Goal: Task Accomplishment & Management: Manage account settings

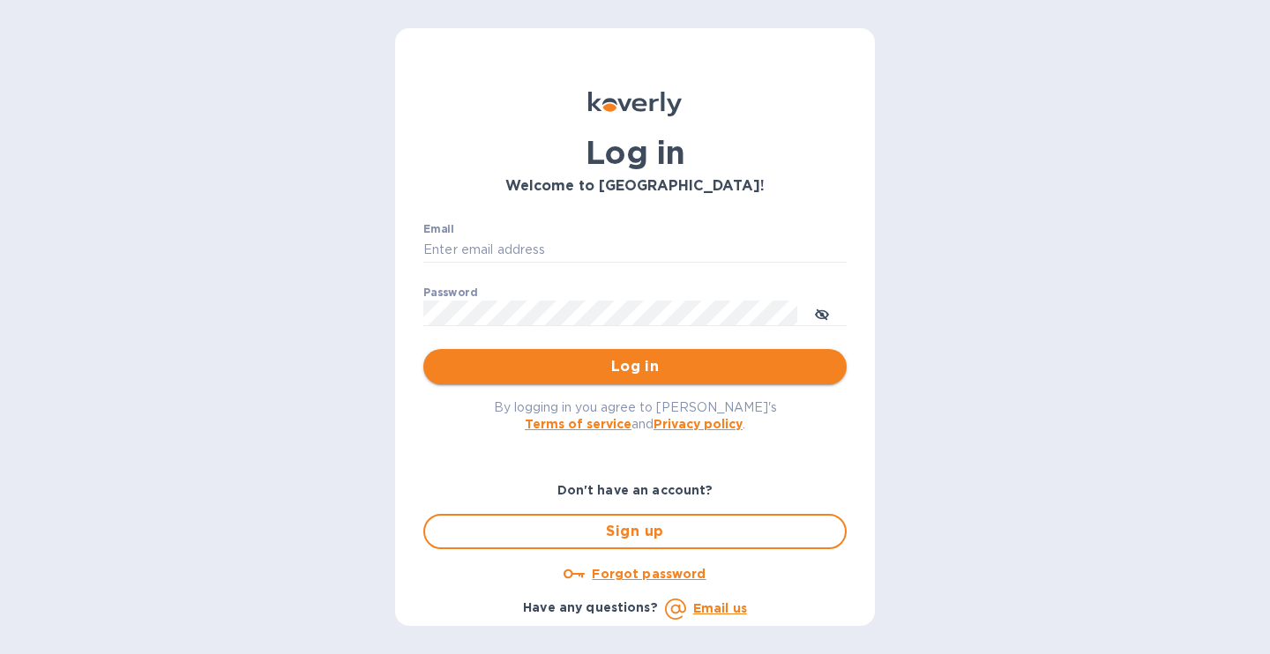
type input "[EMAIL_ADDRESS][DOMAIN_NAME]"
click at [616, 360] on span "Log in" at bounding box center [634, 366] width 395 height 21
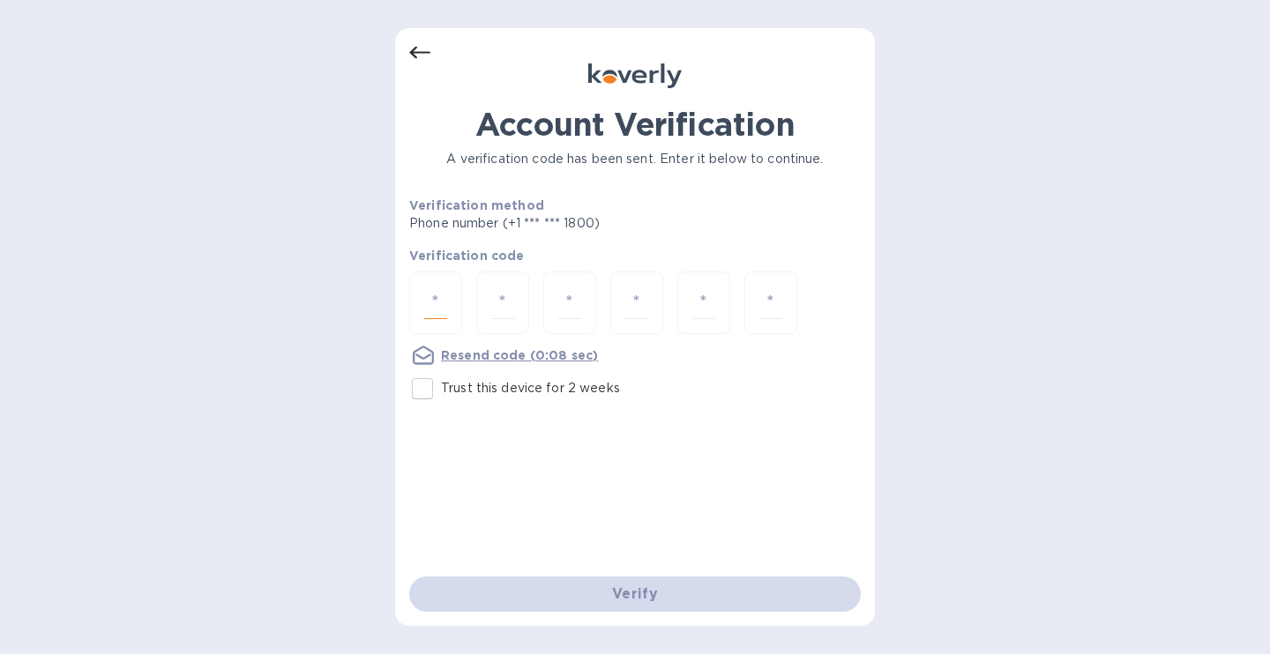
click at [435, 310] on input "number" at bounding box center [435, 303] width 23 height 33
type input "5"
type input "7"
type input "0"
type input "6"
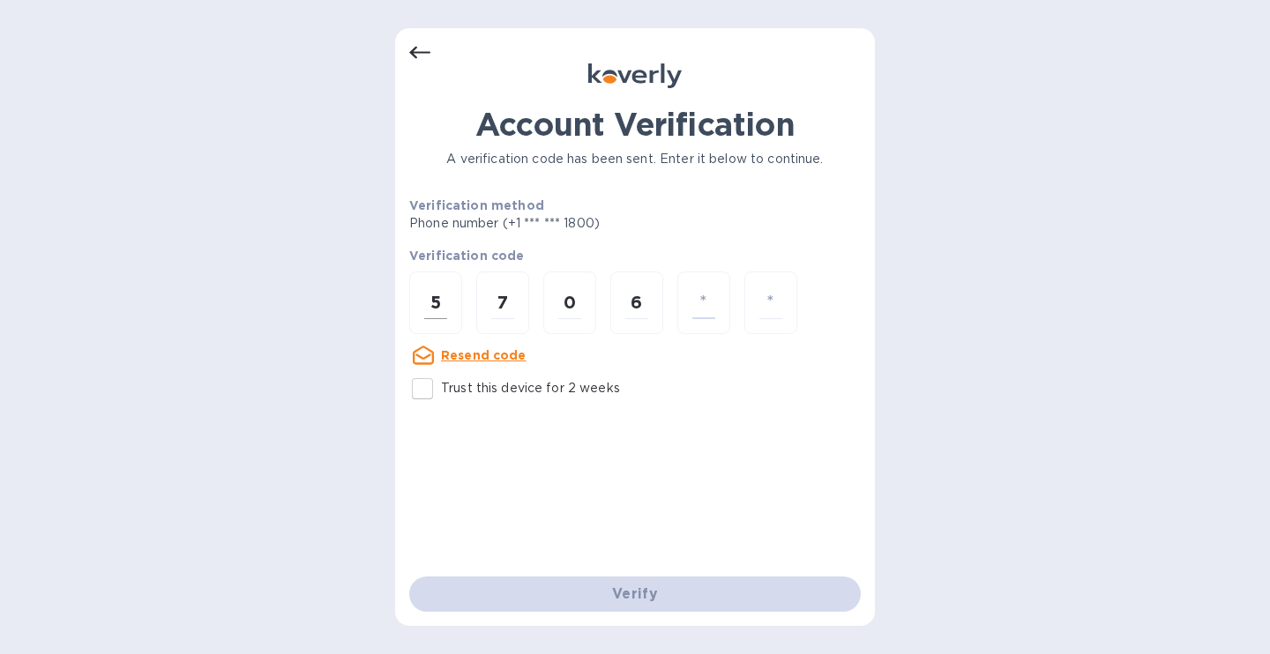
type input "5"
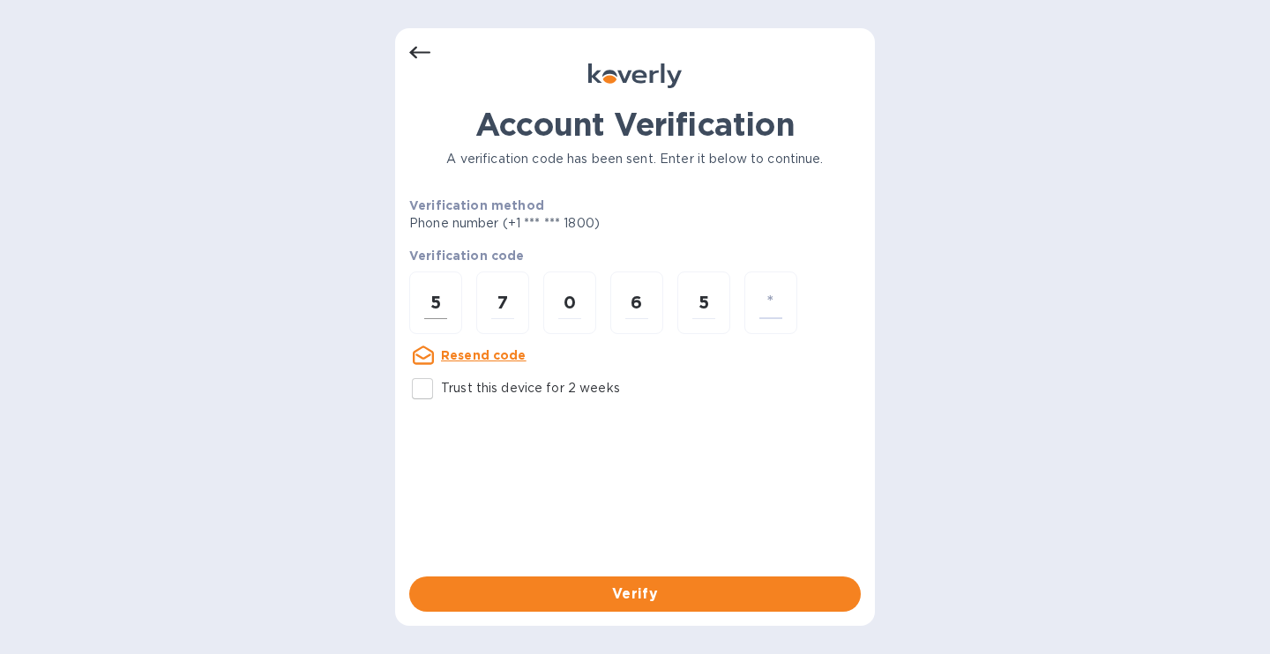
type input "5"
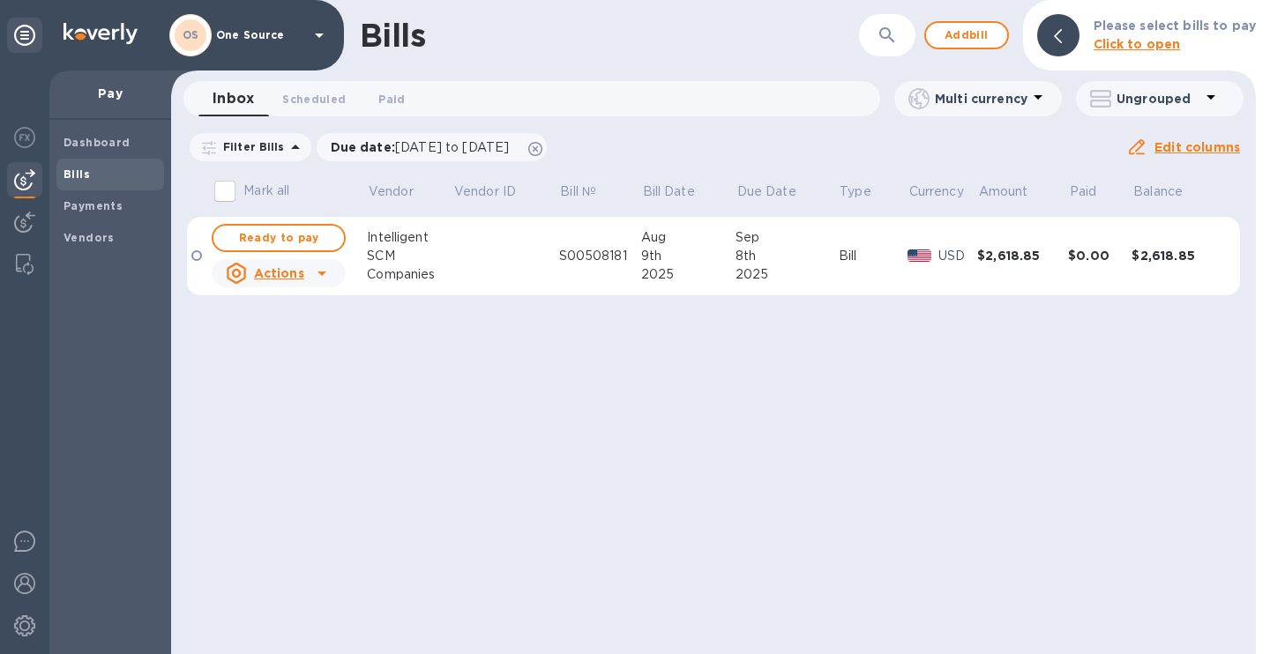
click at [435, 310] on table "Mark all Vendor Vendor ID Bill № Bill Date Due Date Type Currency Amount Paid B…" at bounding box center [713, 241] width 1053 height 141
click at [989, 22] on button "Add bill" at bounding box center [966, 35] width 85 height 28
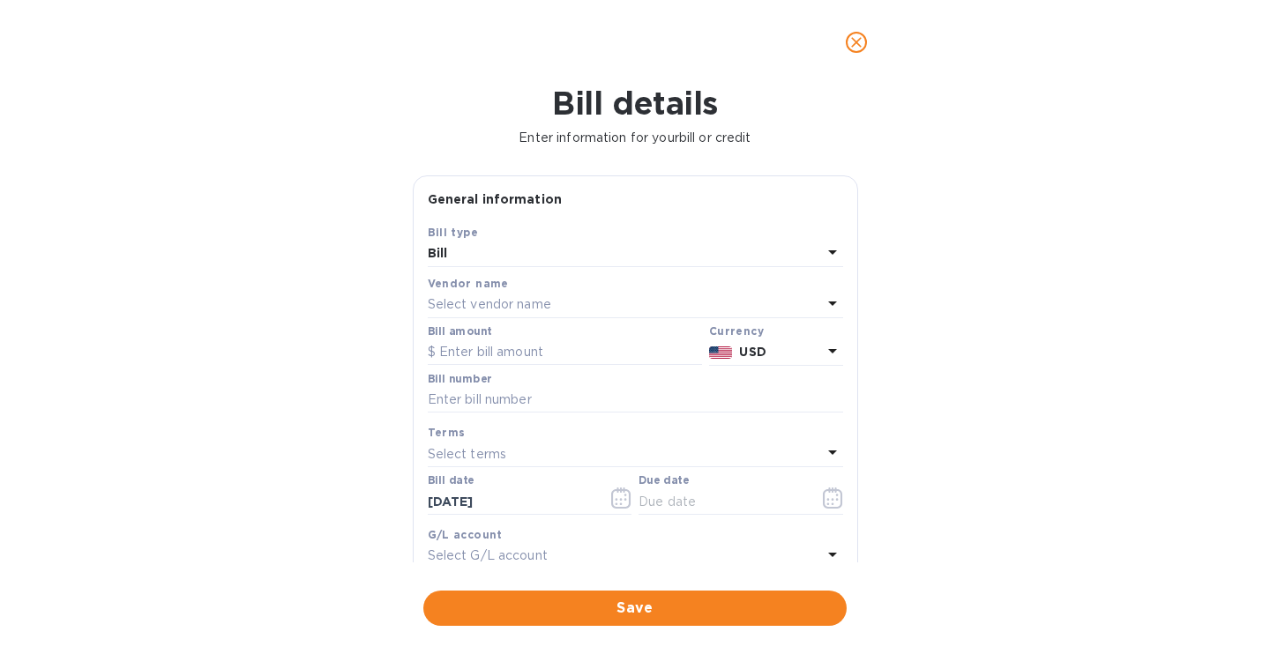
click at [831, 310] on icon at bounding box center [832, 303] width 21 height 21
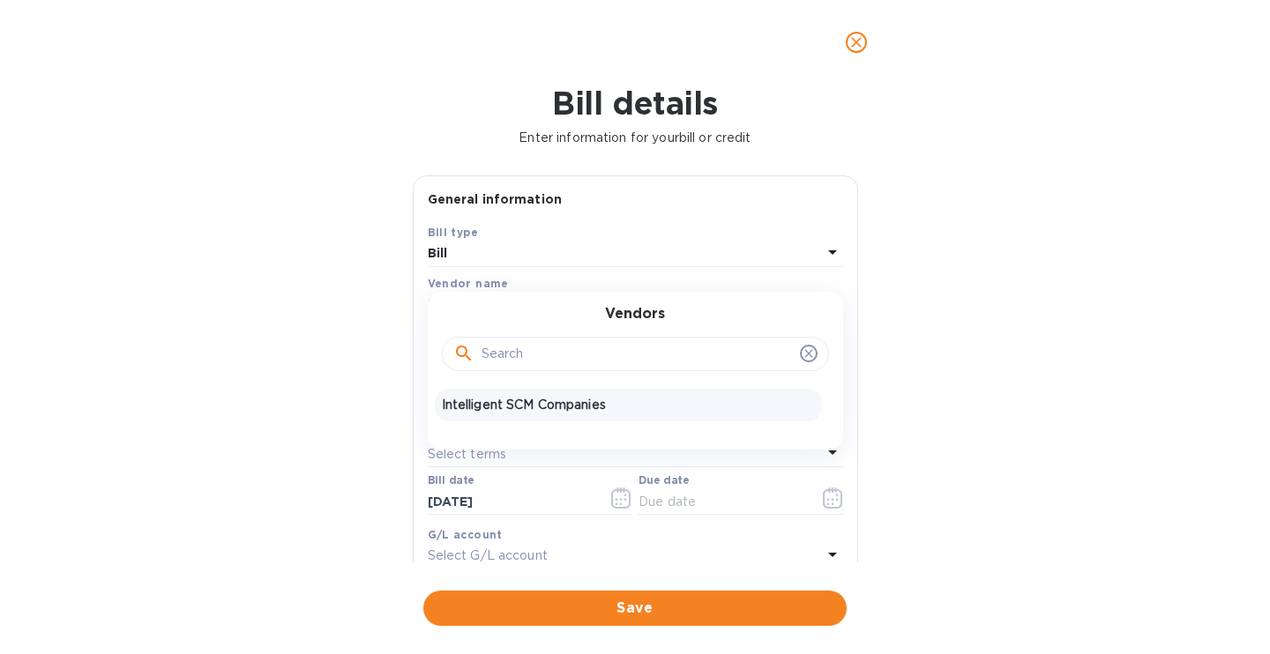
click at [621, 415] on div "Intelligent SCM Companies" at bounding box center [628, 405] width 387 height 33
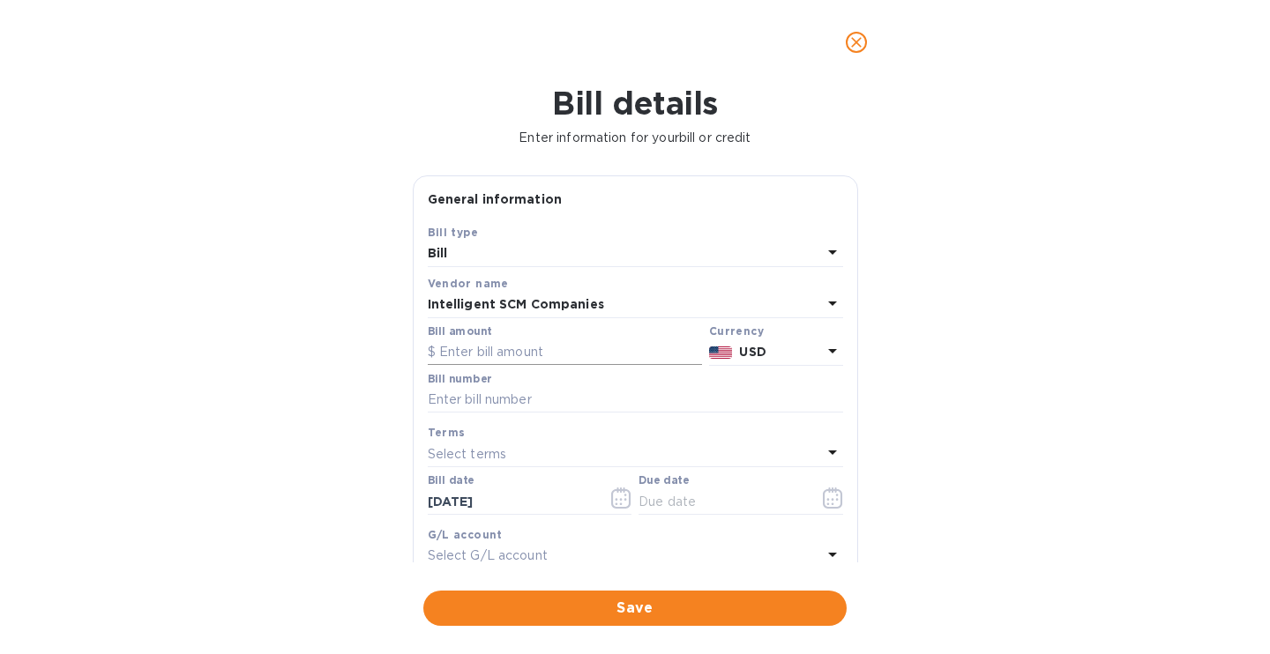
click at [540, 355] on input "text" at bounding box center [565, 352] width 274 height 26
type input "1,645.00"
click at [514, 407] on input "text" at bounding box center [635, 400] width 415 height 26
type input "s"
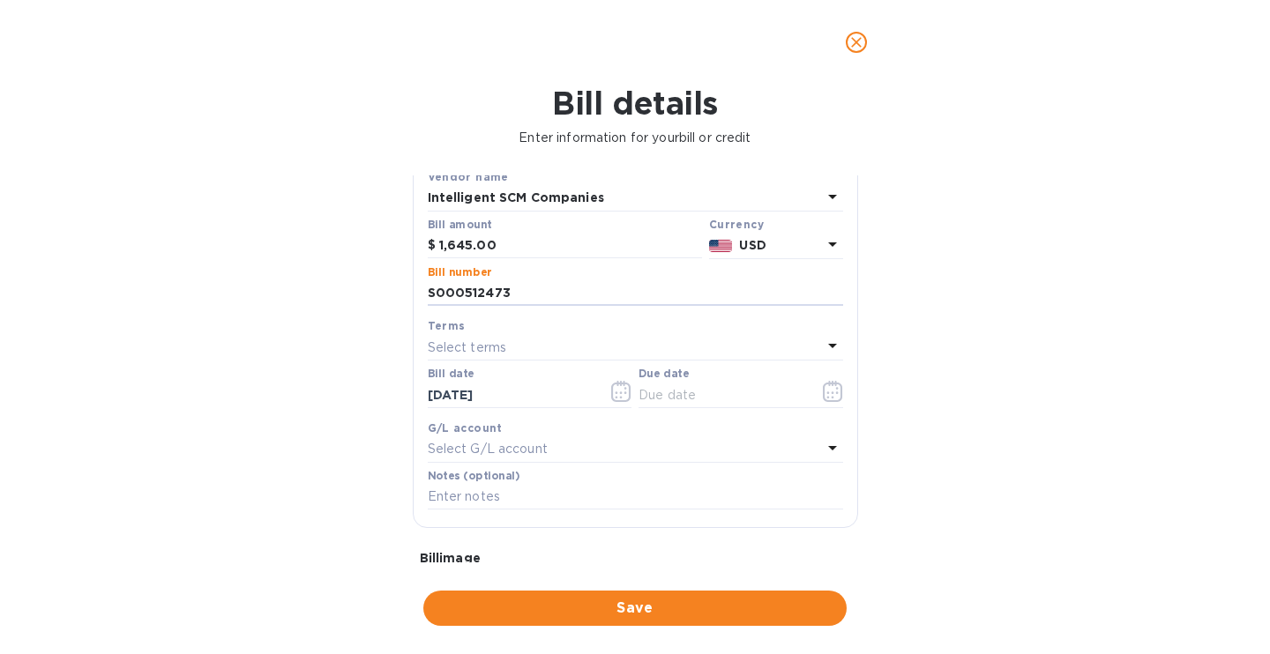
scroll to position [106, 0]
type input "S000512473"
click at [600, 608] on span "Save" at bounding box center [634, 608] width 395 height 21
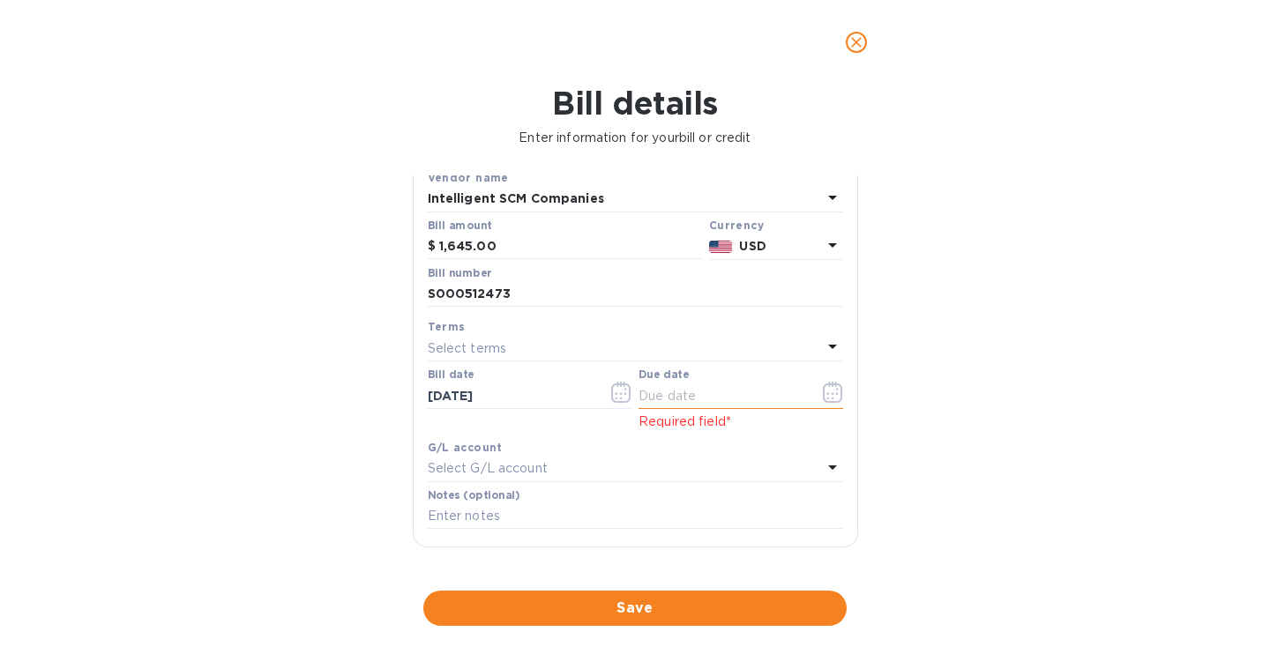
click at [703, 403] on input "text" at bounding box center [721, 396] width 167 height 26
click at [827, 391] on icon "button" at bounding box center [833, 392] width 20 height 21
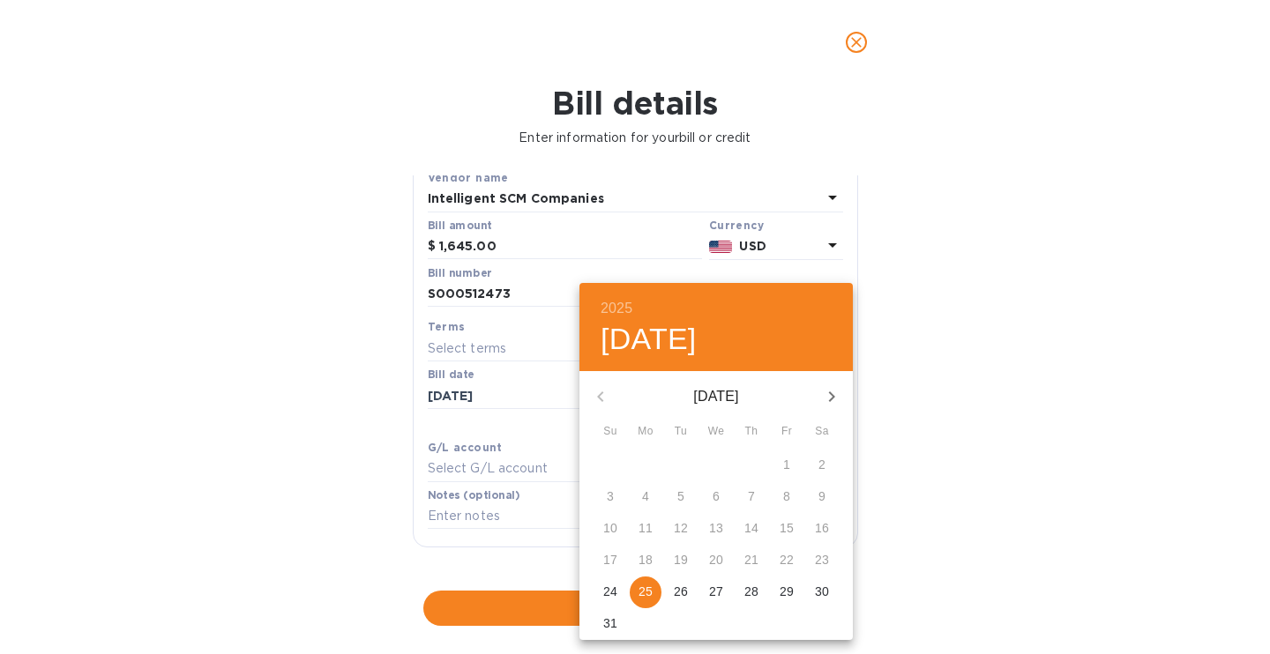
click at [790, 595] on p "29" at bounding box center [786, 592] width 14 height 18
type input "[DATE]"
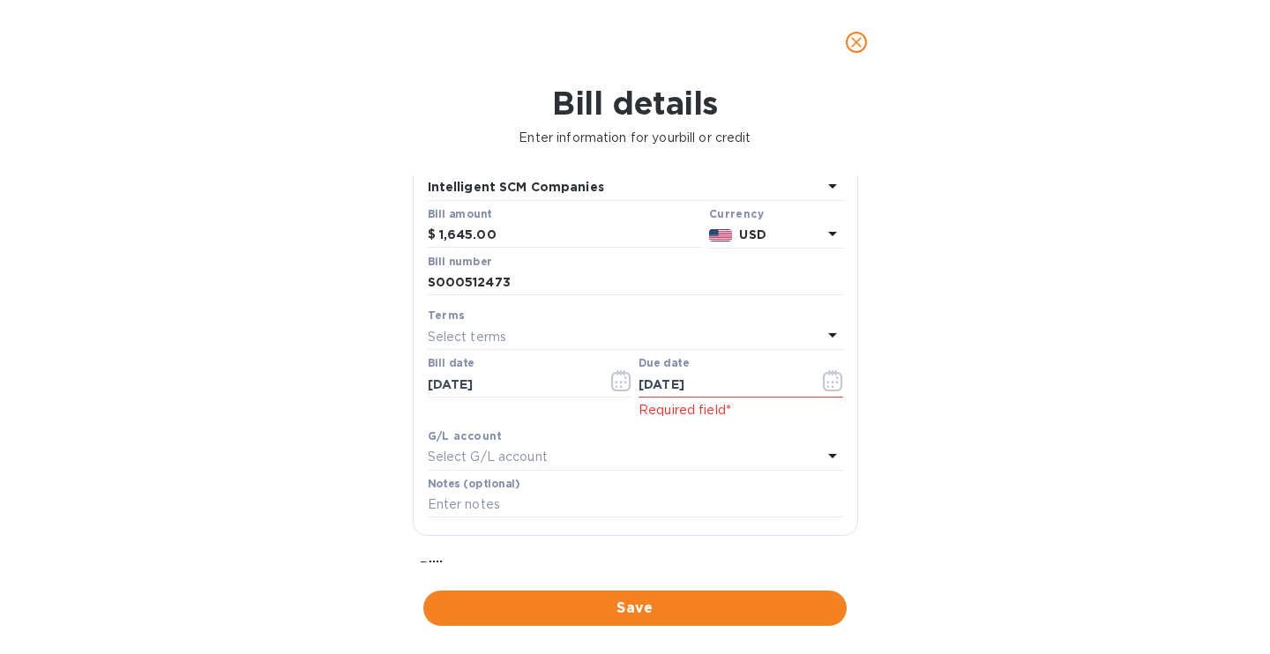
scroll to position [118, 0]
click at [686, 604] on span "Save" at bounding box center [634, 608] width 395 height 21
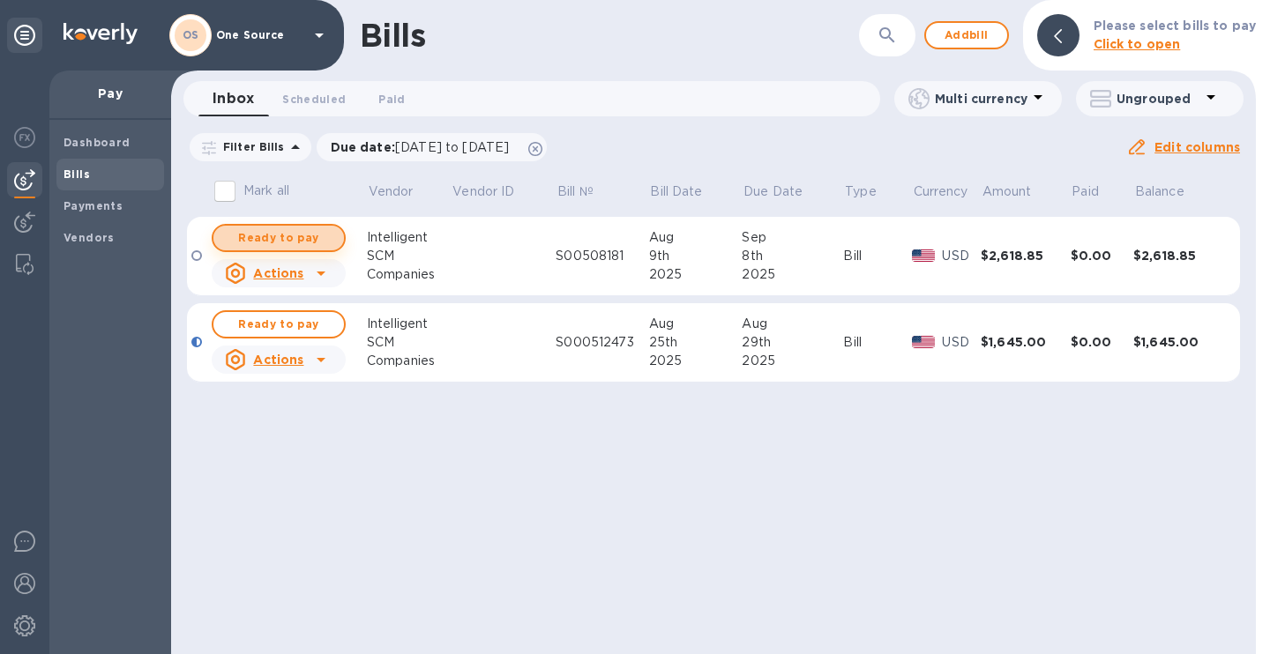
click at [317, 239] on span "Ready to pay" at bounding box center [279, 238] width 102 height 21
click at [108, 209] on b "Payments" at bounding box center [92, 205] width 59 height 13
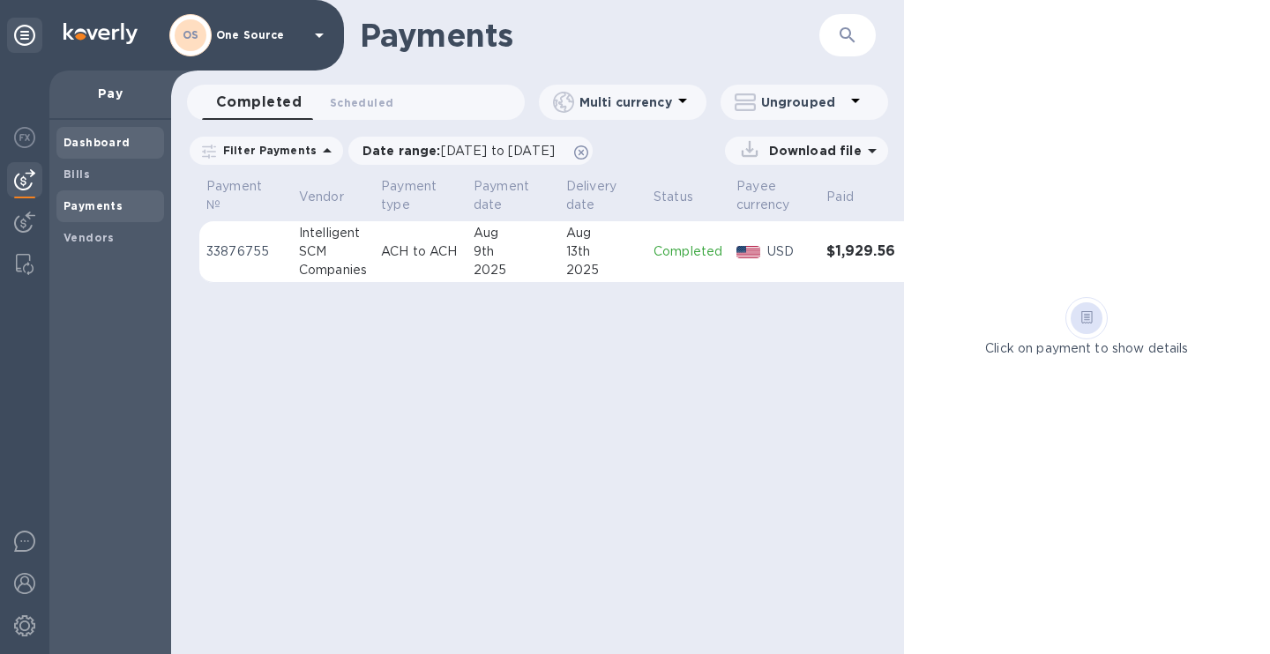
click at [77, 145] on b "Dashboard" at bounding box center [96, 142] width 67 height 13
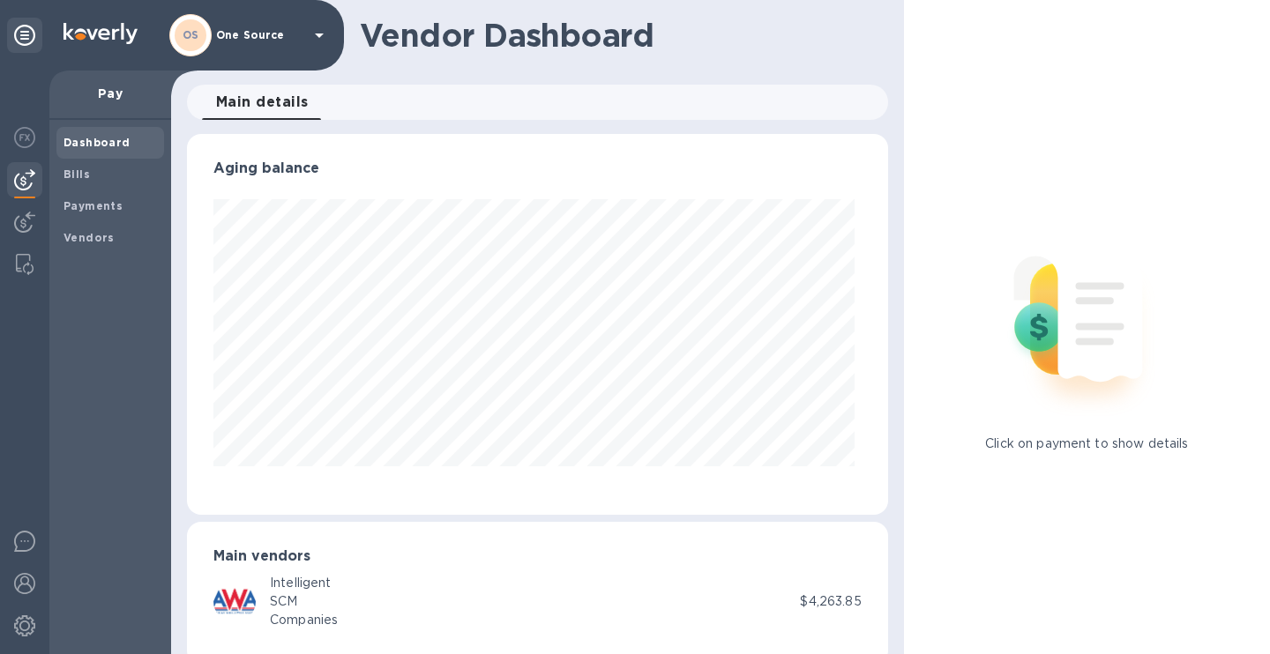
scroll to position [381, 694]
click at [77, 145] on b "Dashboard" at bounding box center [96, 142] width 67 height 13
click at [23, 586] on img at bounding box center [24, 583] width 21 height 21
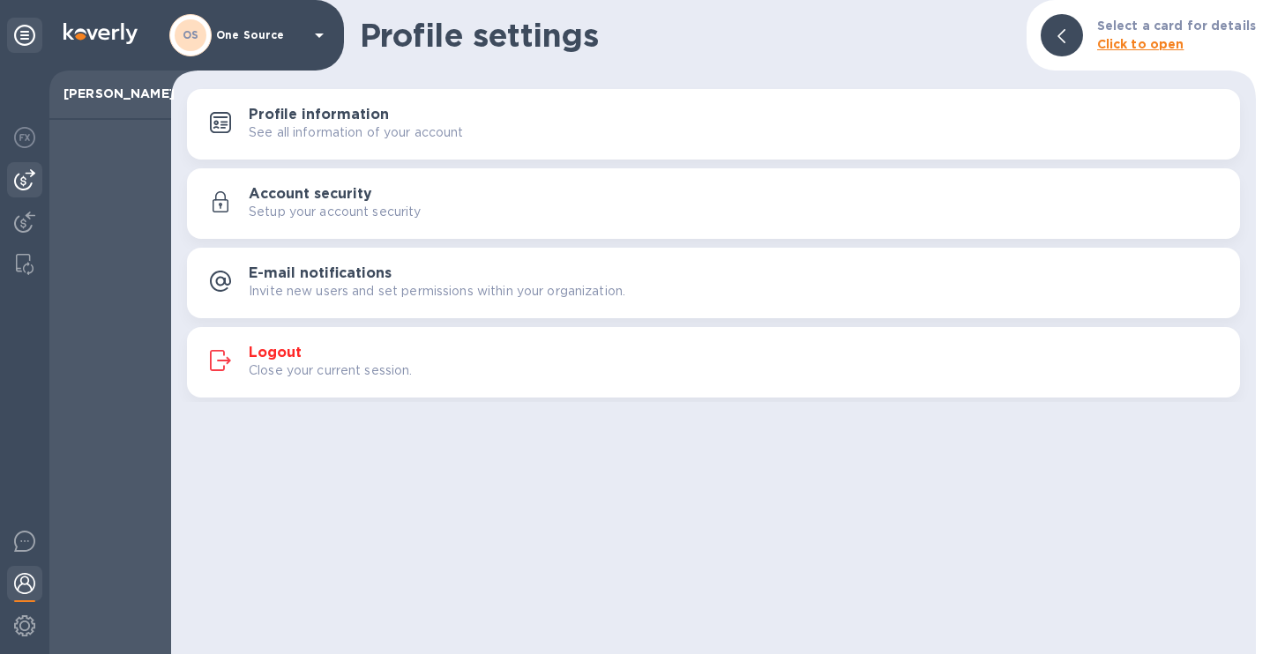
click at [29, 179] on img at bounding box center [24, 179] width 21 height 21
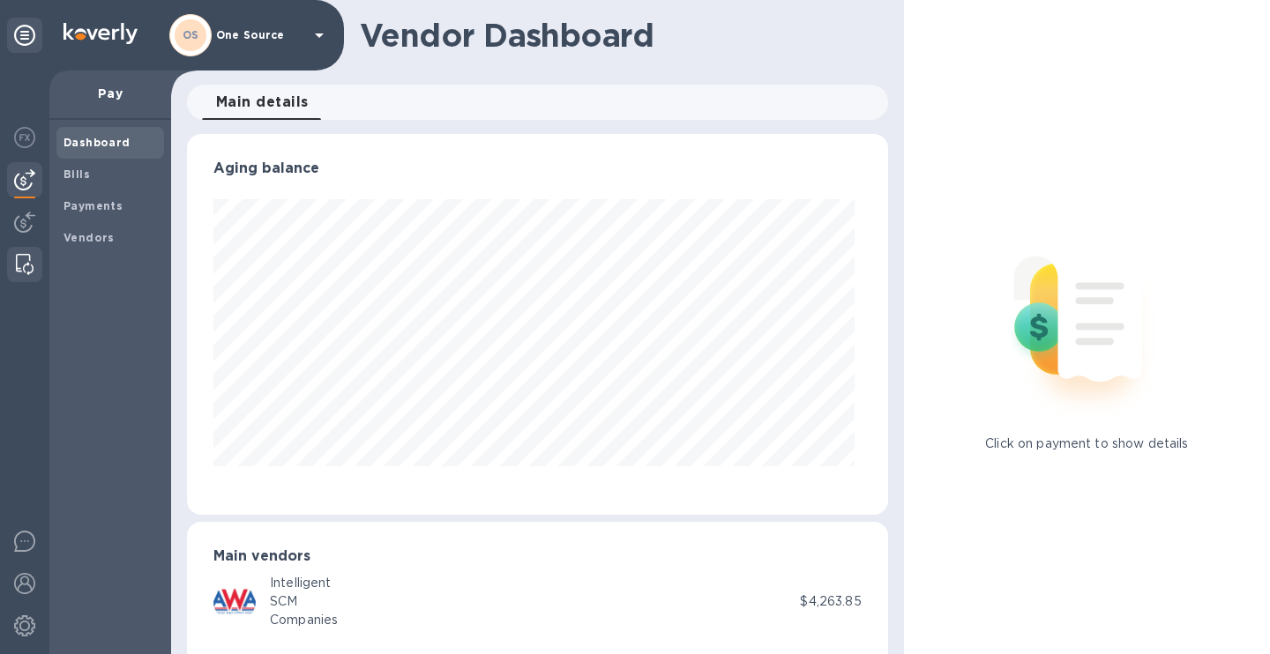
click at [41, 247] on div at bounding box center [24, 264] width 35 height 35
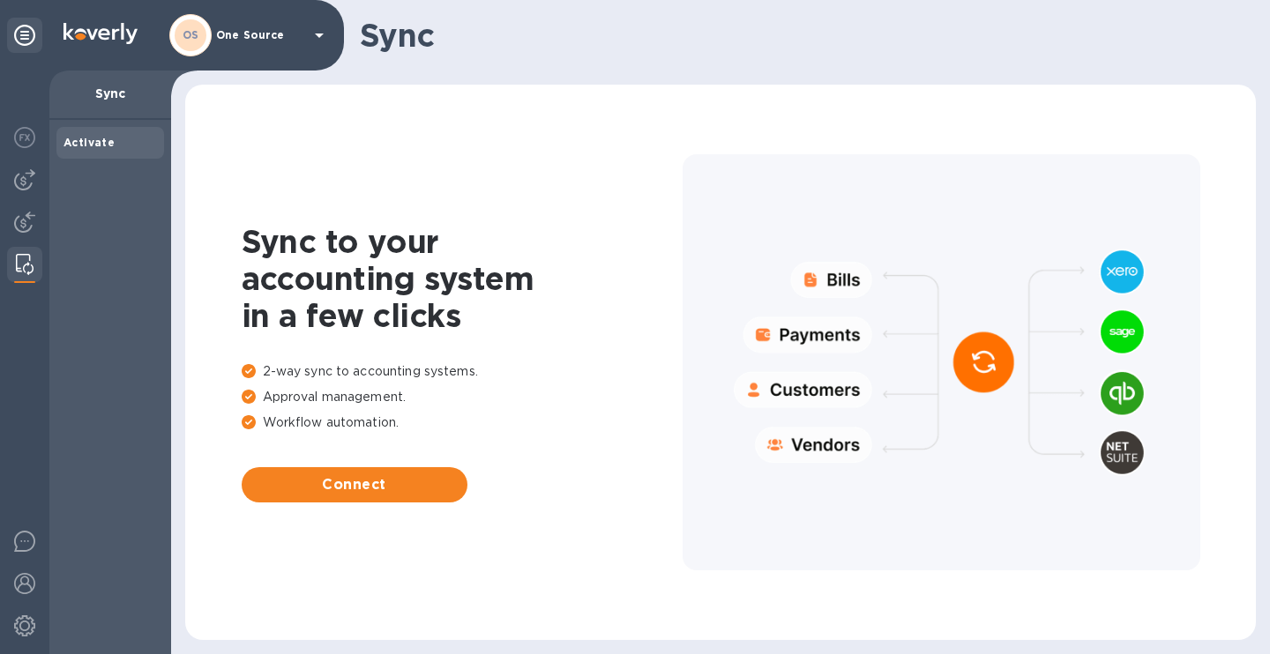
click at [261, 26] on div "OS One Source" at bounding box center [249, 35] width 160 height 42
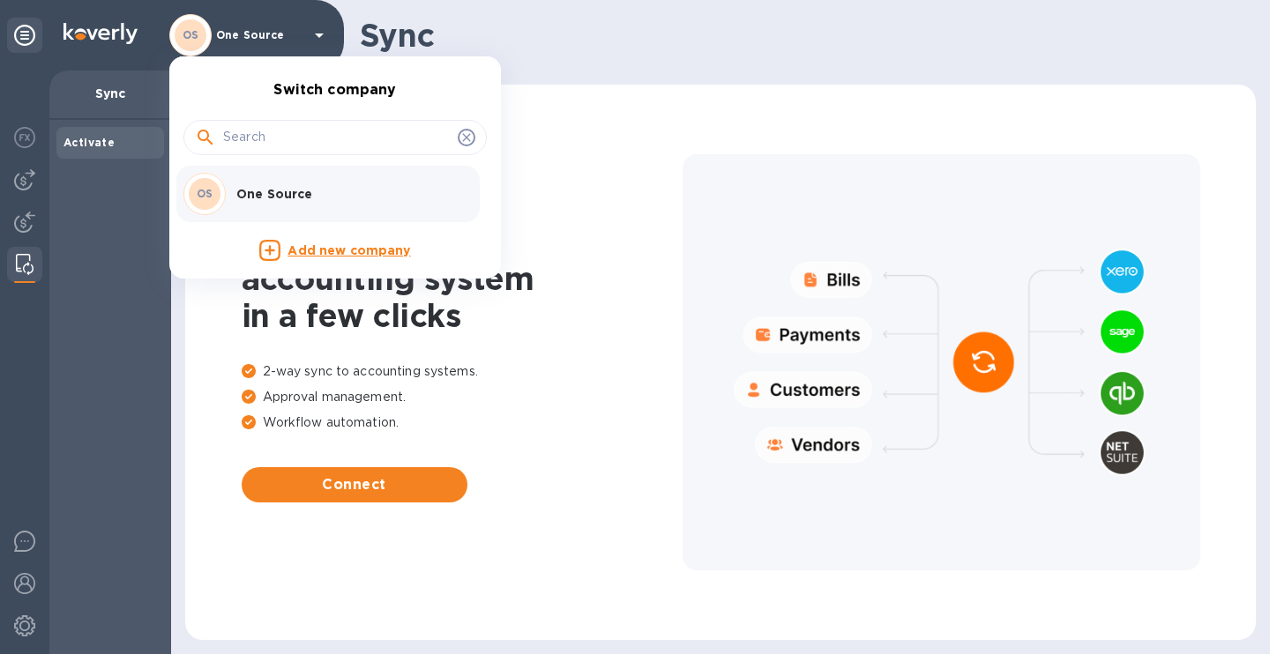
click at [34, 177] on div at bounding box center [635, 327] width 1270 height 654
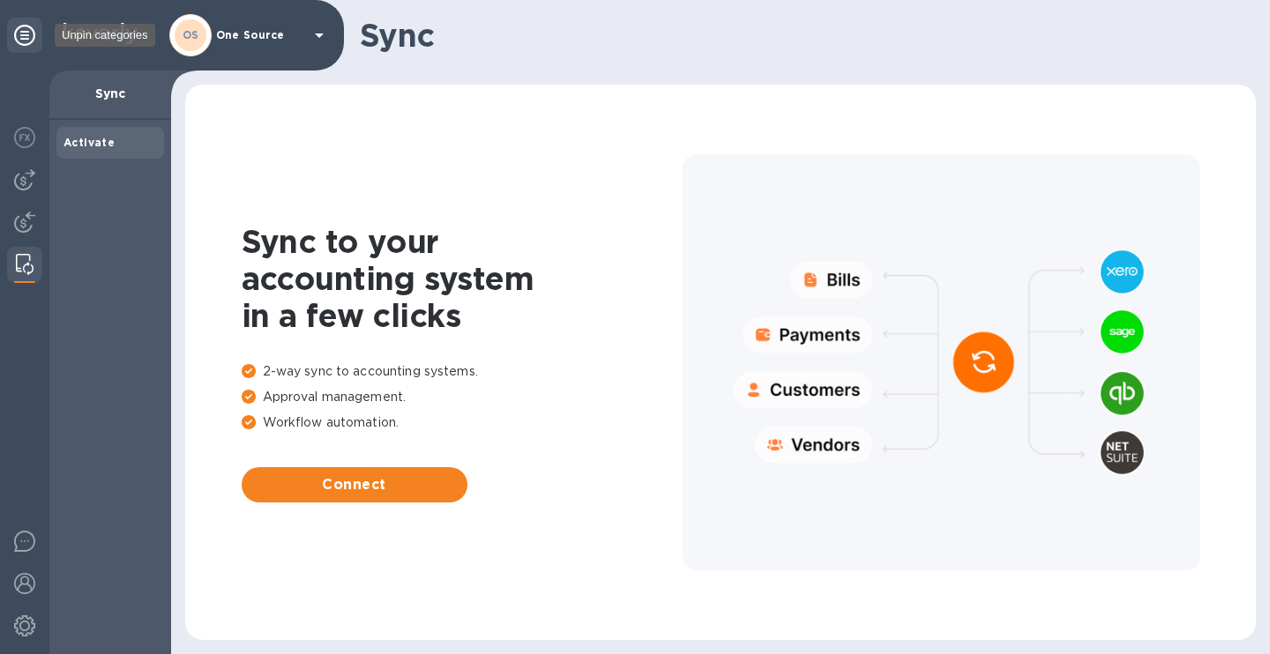
click at [34, 30] on icon at bounding box center [24, 35] width 21 height 21
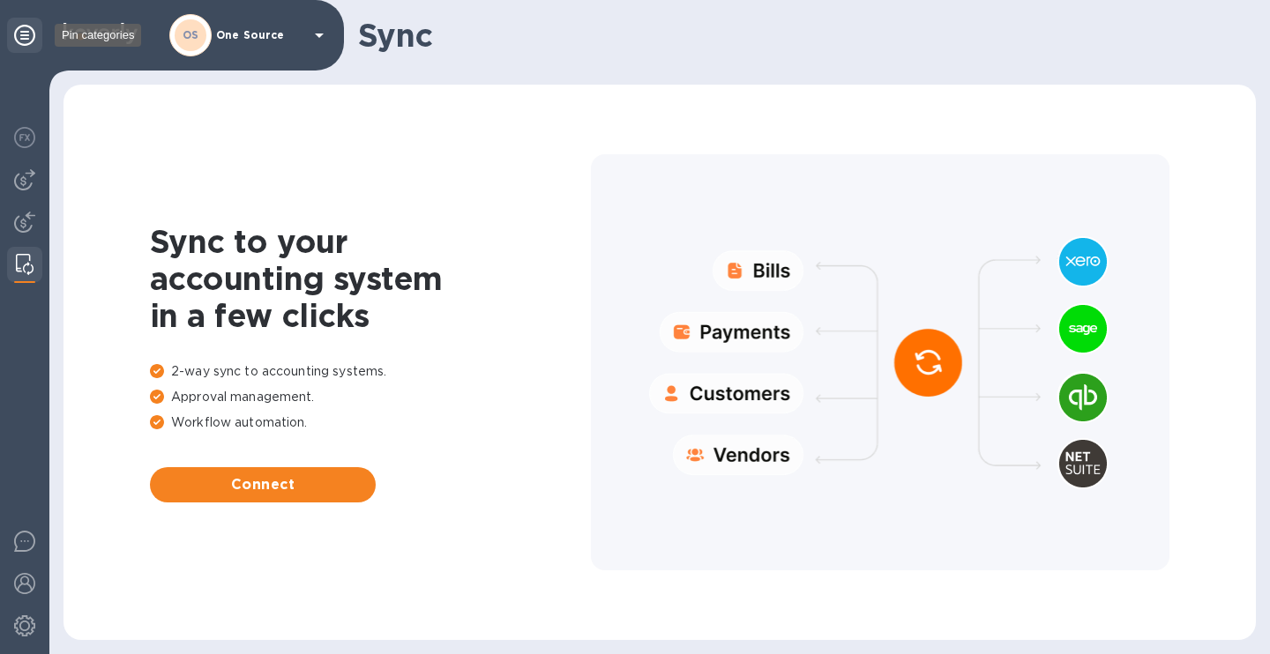
click at [29, 34] on icon at bounding box center [24, 35] width 21 height 21
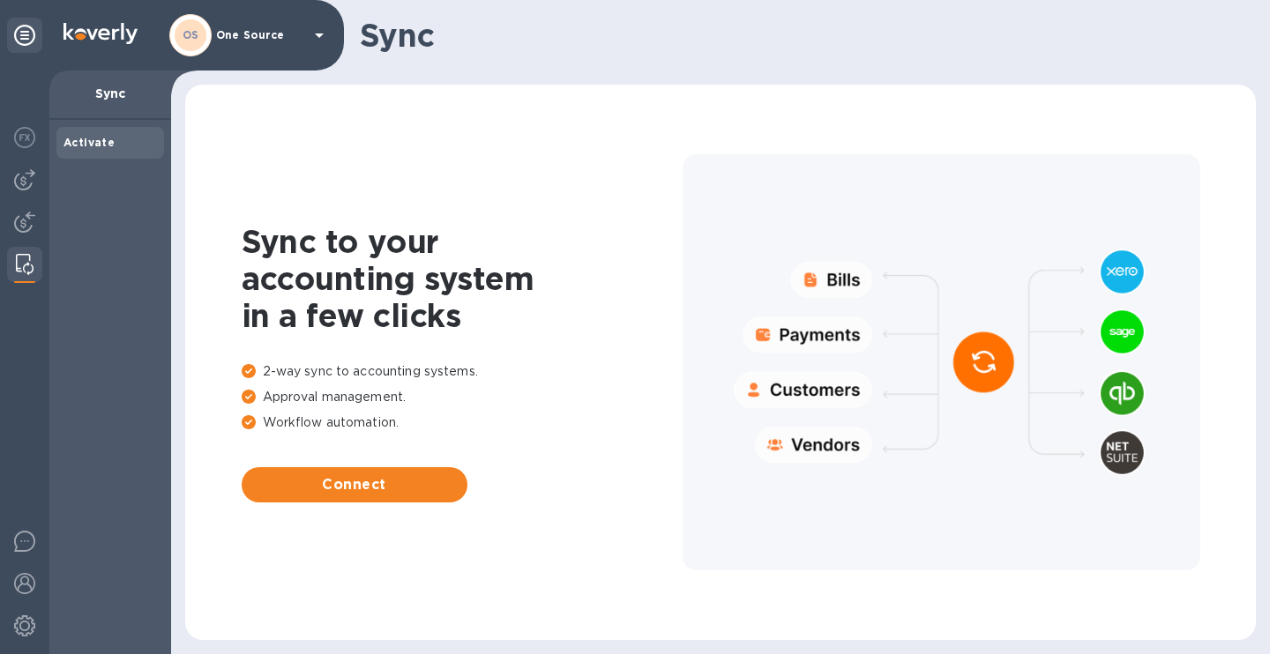
click at [287, 41] on p "One Source" at bounding box center [260, 35] width 88 height 12
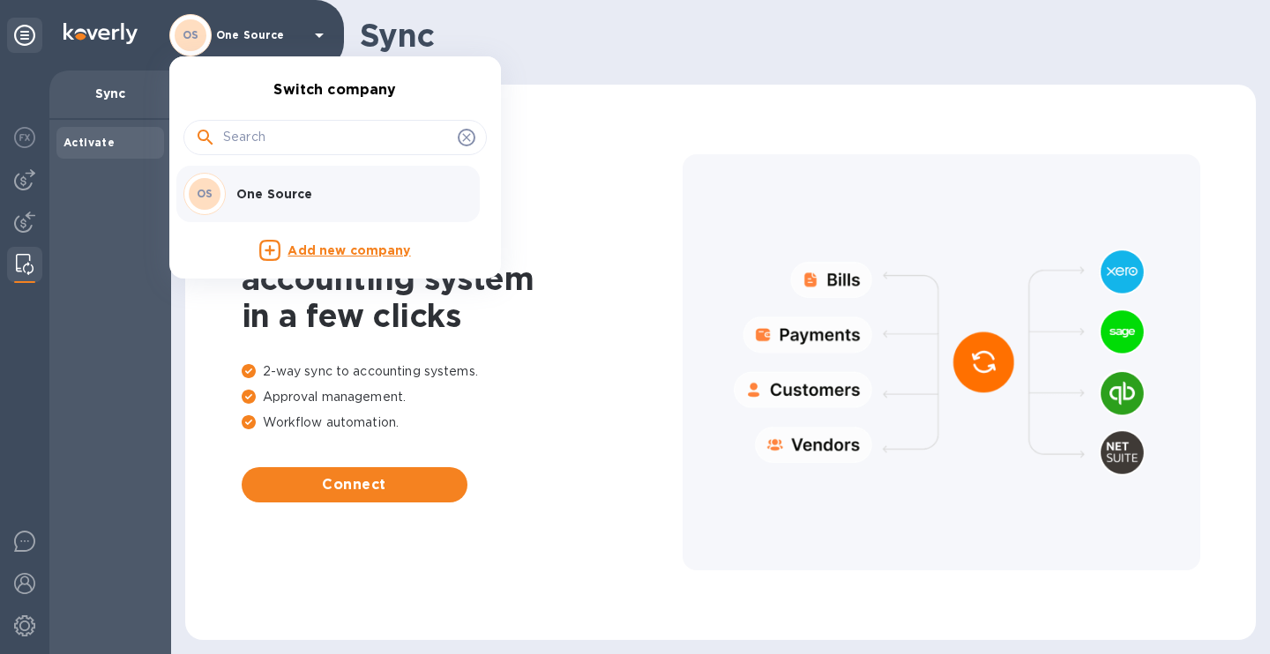
click at [302, 33] on div at bounding box center [635, 327] width 1270 height 654
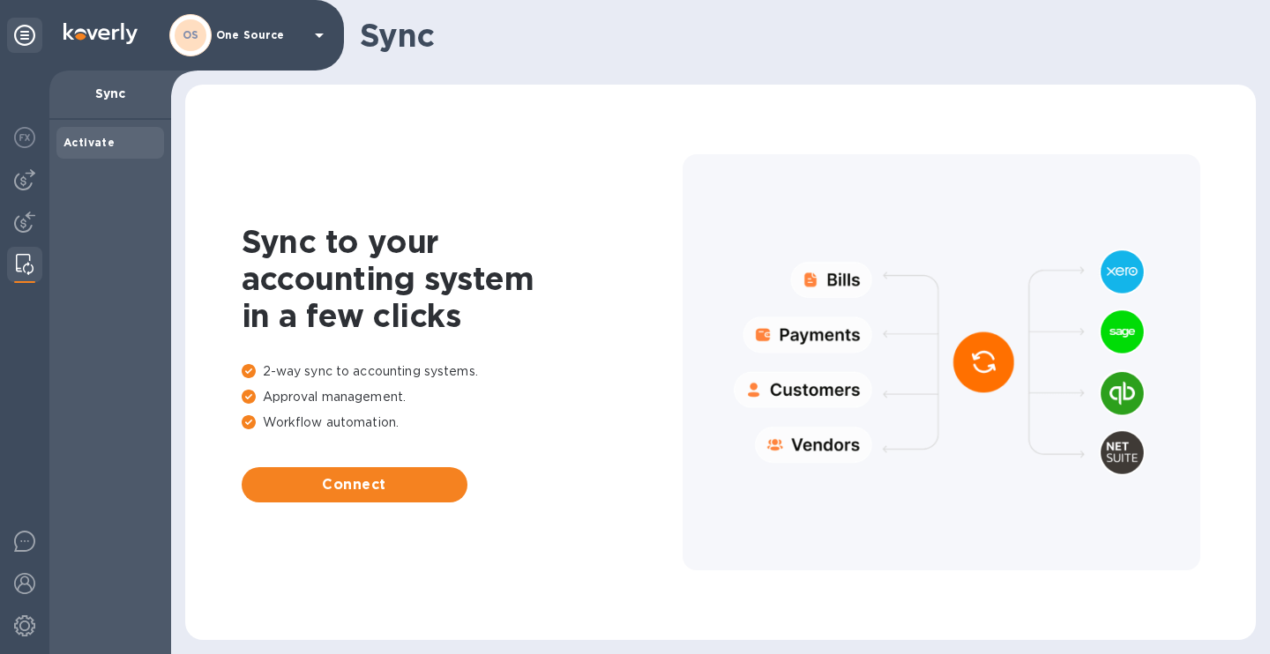
click at [31, 33] on icon at bounding box center [24, 35] width 21 height 21
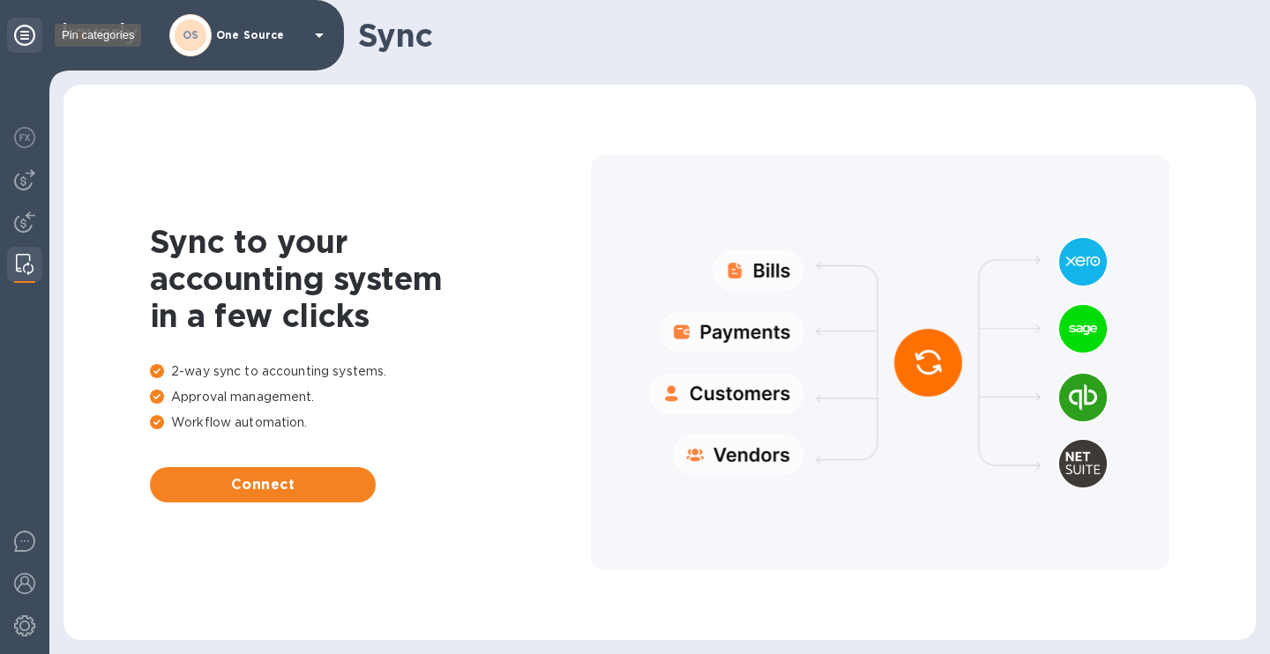
click at [31, 33] on icon at bounding box center [24, 35] width 21 height 21
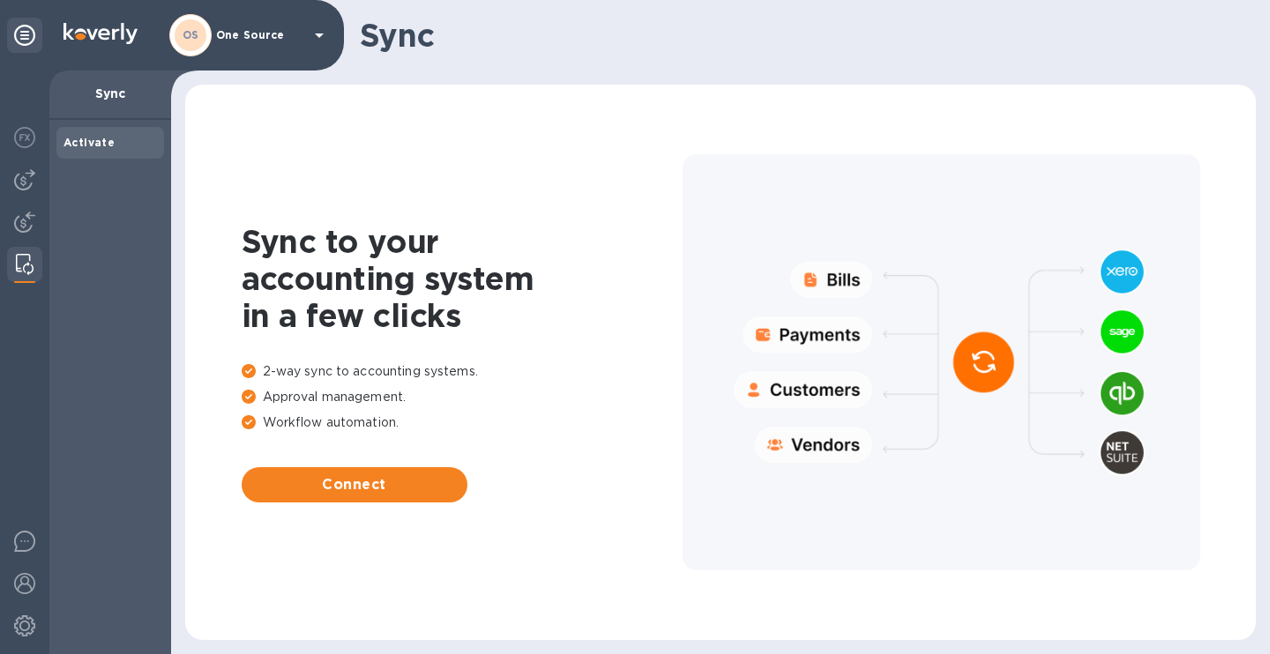
click at [111, 96] on p "Sync" at bounding box center [109, 94] width 93 height 18
click at [79, 145] on b "Activate" at bounding box center [88, 142] width 51 height 13
click at [28, 181] on img at bounding box center [24, 179] width 21 height 21
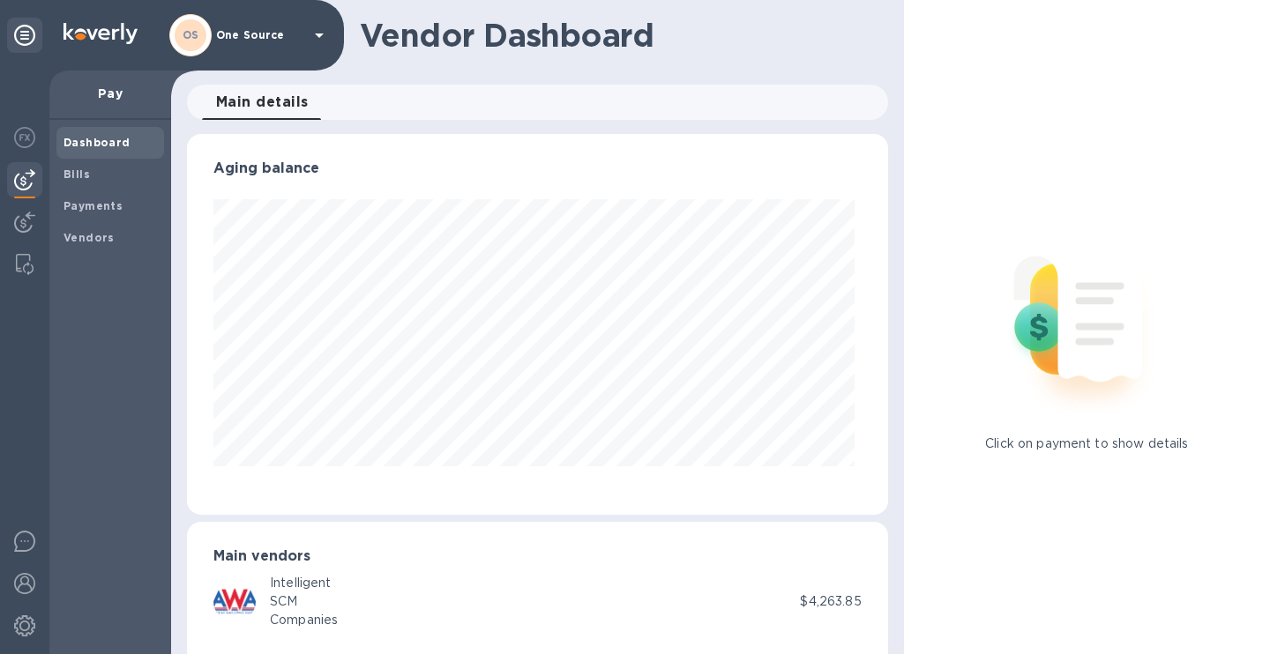
scroll to position [27, 0]
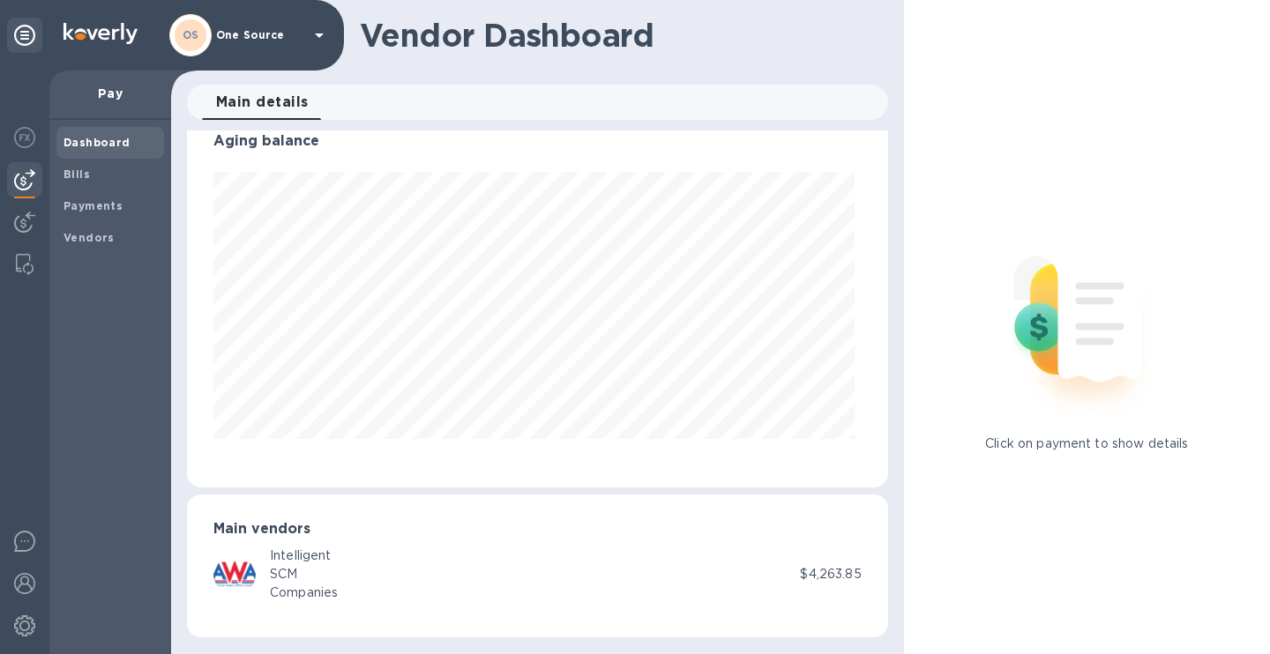
click at [278, 560] on div "Intelligent" at bounding box center [304, 556] width 68 height 19
click at [302, 531] on h3 "Main vendors" at bounding box center [537, 529] width 648 height 17
click at [23, 262] on img at bounding box center [25, 264] width 18 height 21
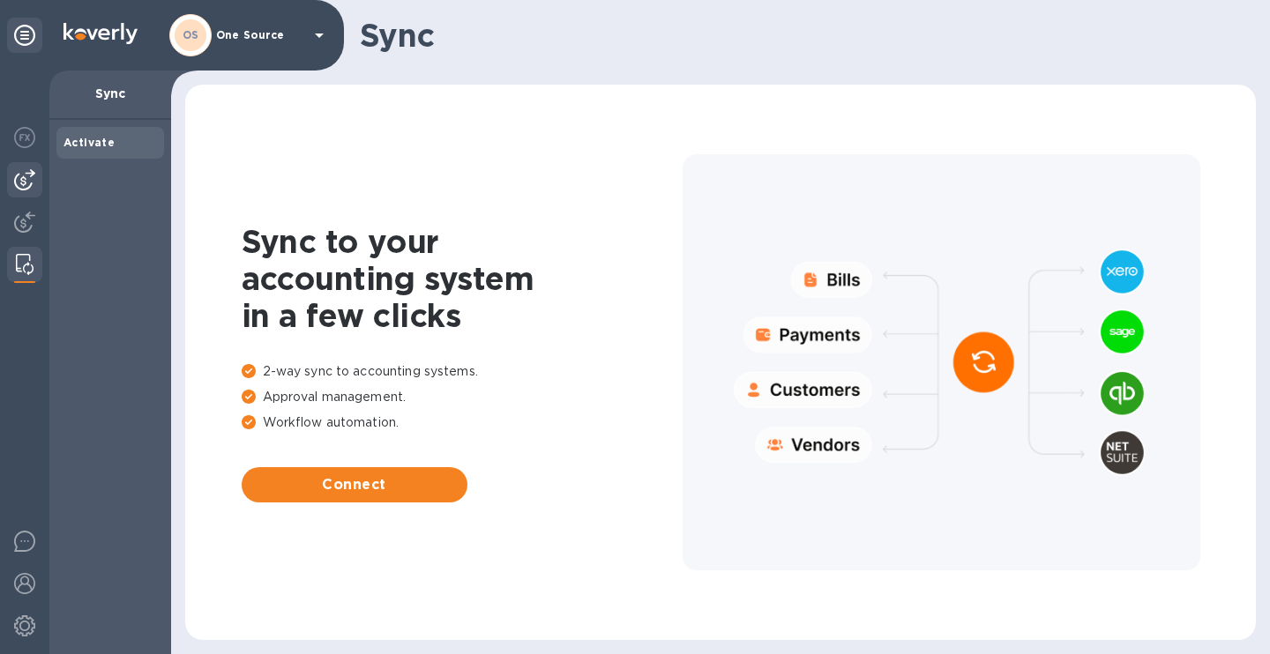
click at [29, 181] on img at bounding box center [24, 179] width 21 height 21
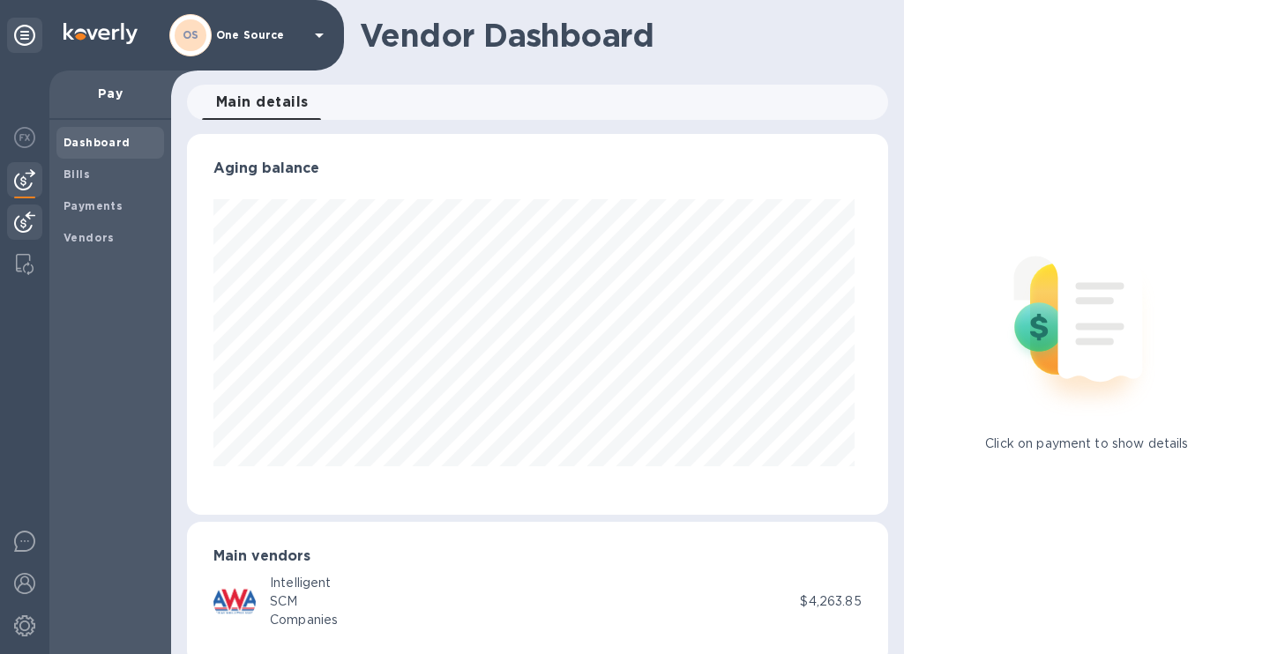
scroll to position [381, 694]
click at [26, 222] on img at bounding box center [24, 222] width 21 height 21
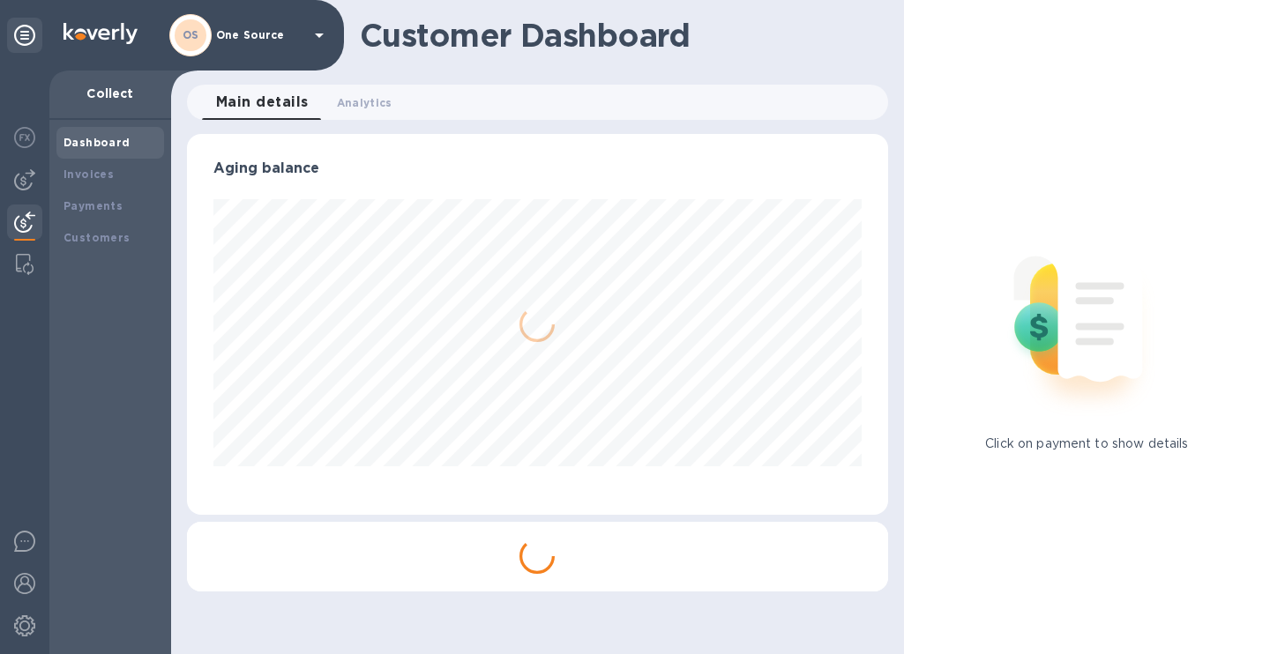
scroll to position [881406, 881093]
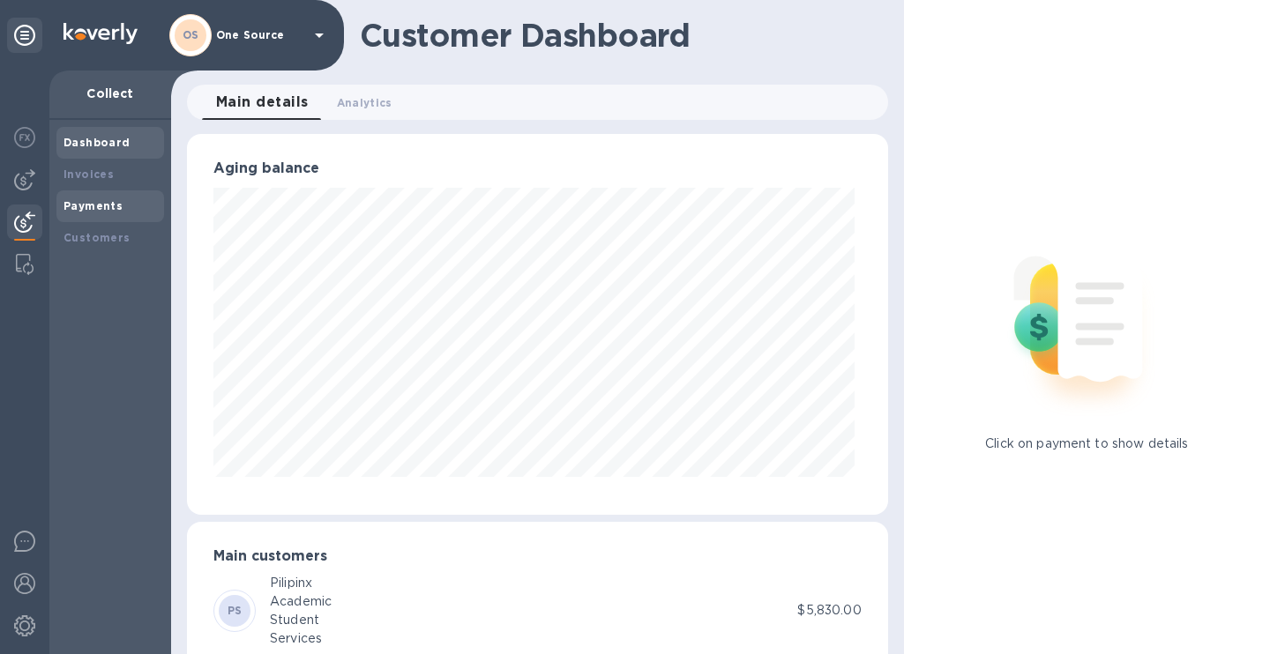
click at [101, 211] on b "Payments" at bounding box center [92, 205] width 59 height 13
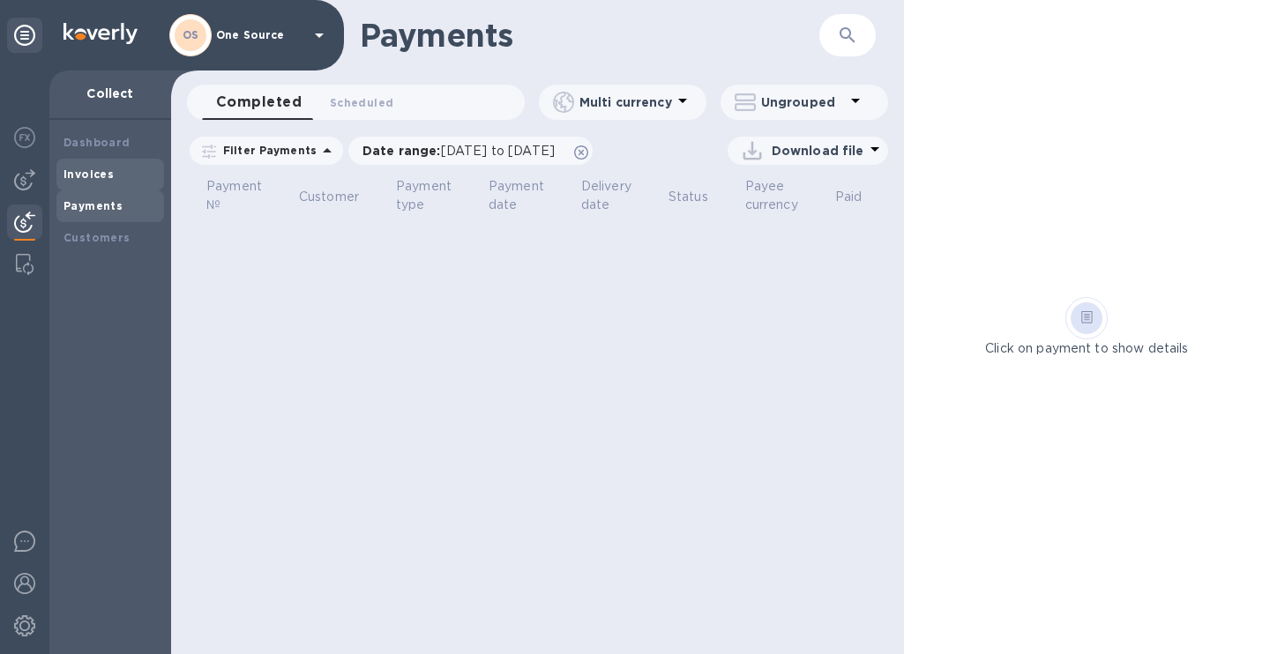
click at [101, 175] on b "Invoices" at bounding box center [88, 174] width 50 height 13
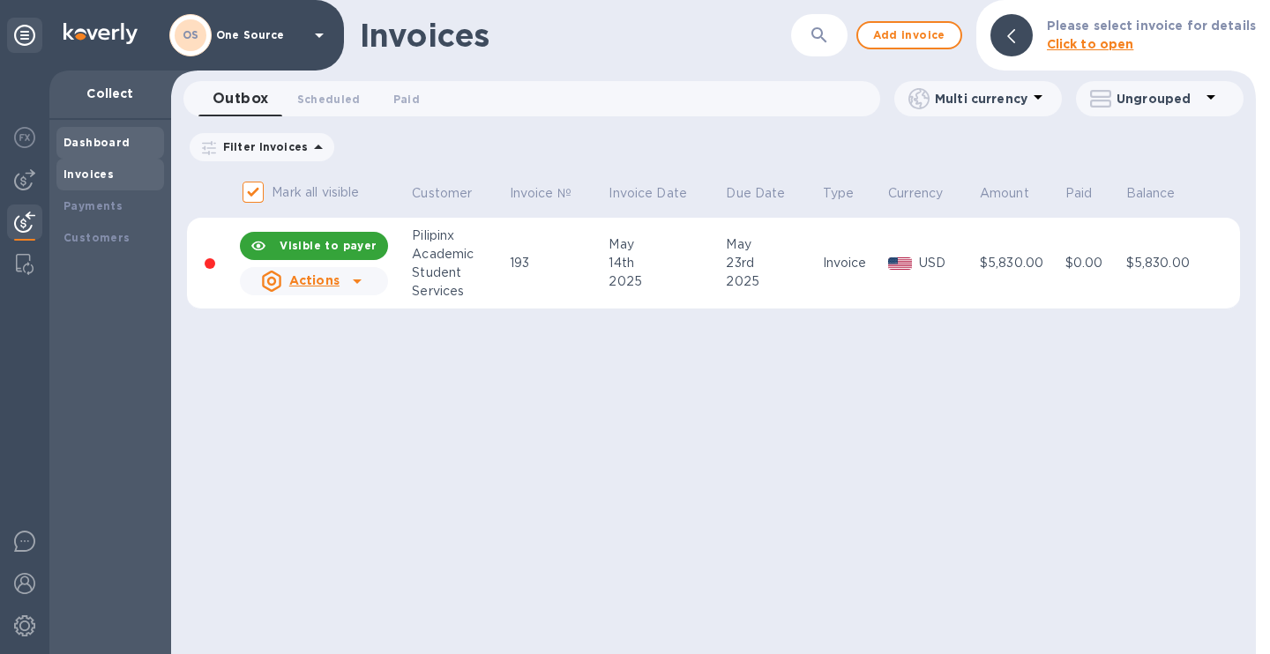
click at [104, 142] on b "Dashboard" at bounding box center [96, 142] width 67 height 13
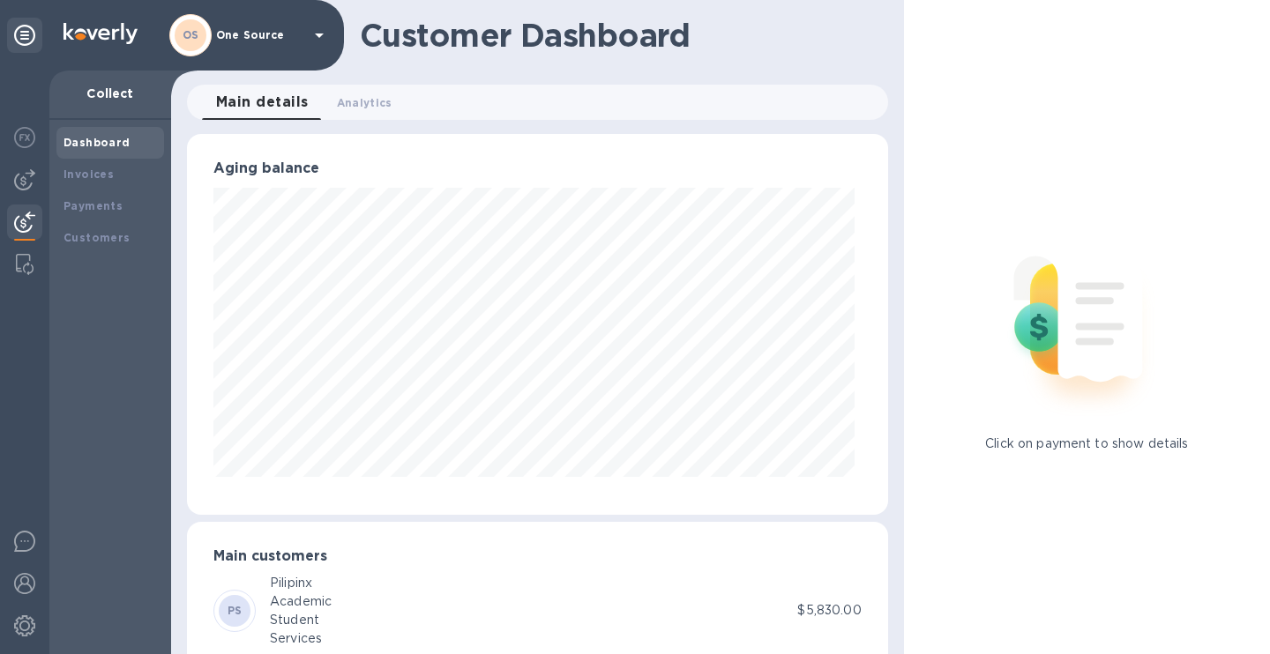
scroll to position [46, 0]
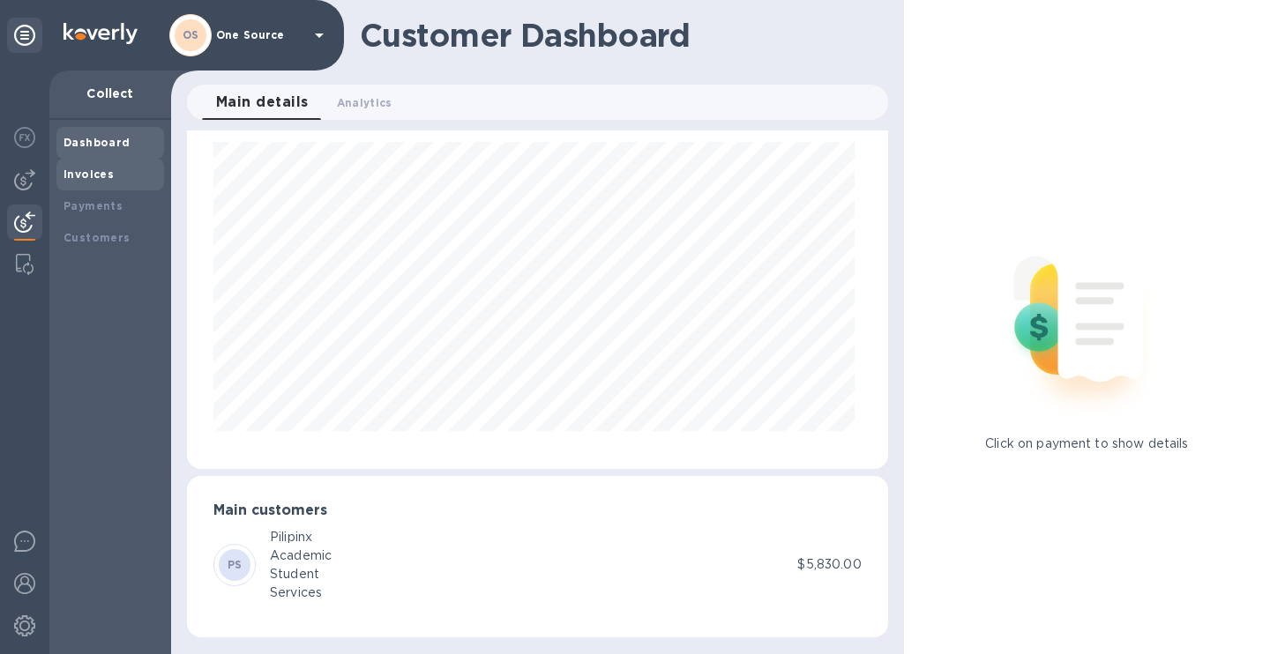
click at [87, 175] on b "Invoices" at bounding box center [88, 174] width 50 height 13
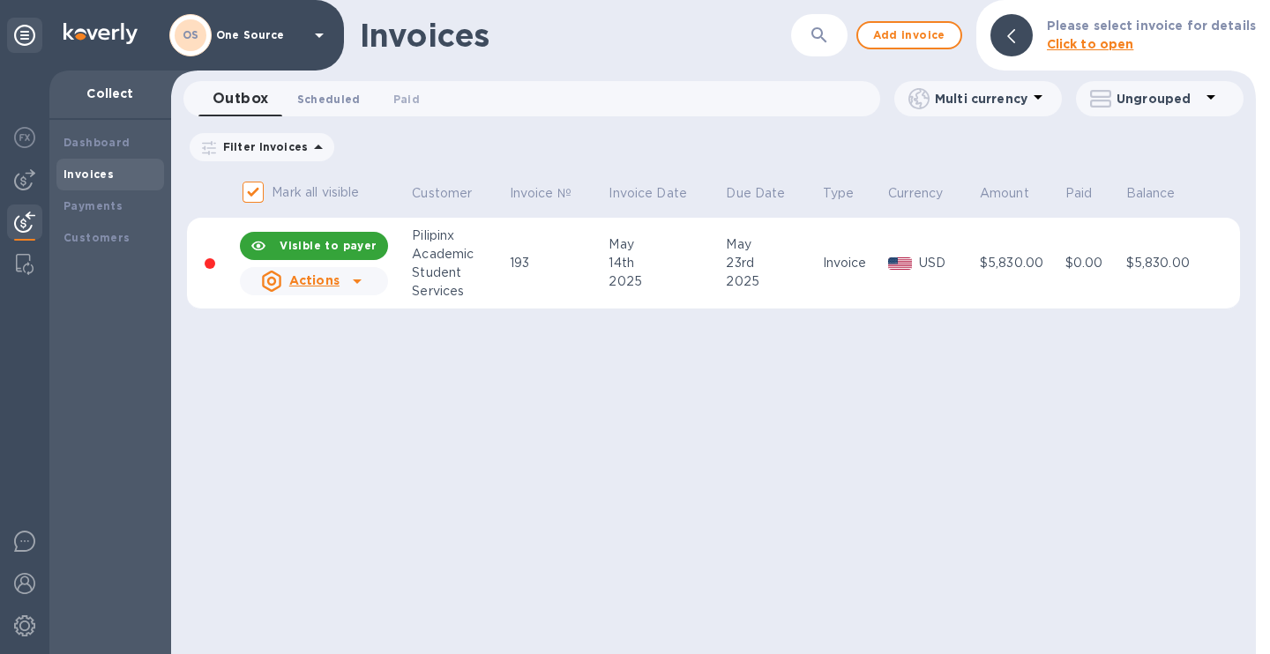
click at [338, 98] on span "Scheduled 0" at bounding box center [328, 99] width 63 height 19
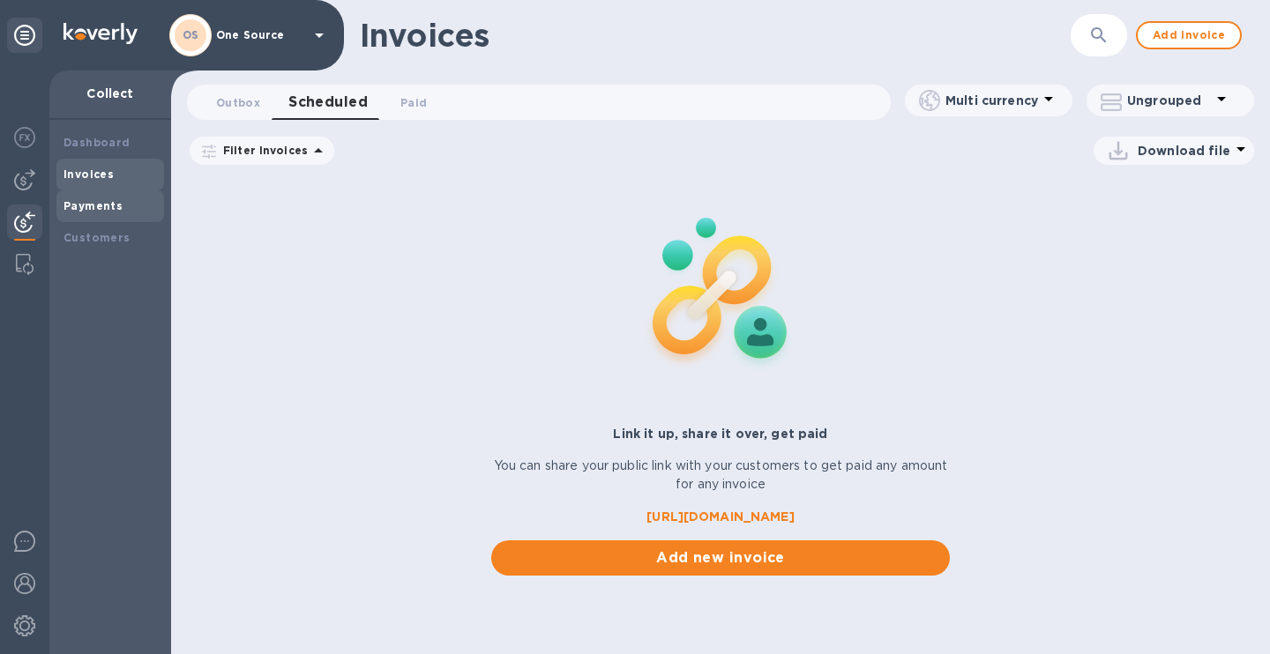
click at [86, 211] on b "Payments" at bounding box center [92, 205] width 59 height 13
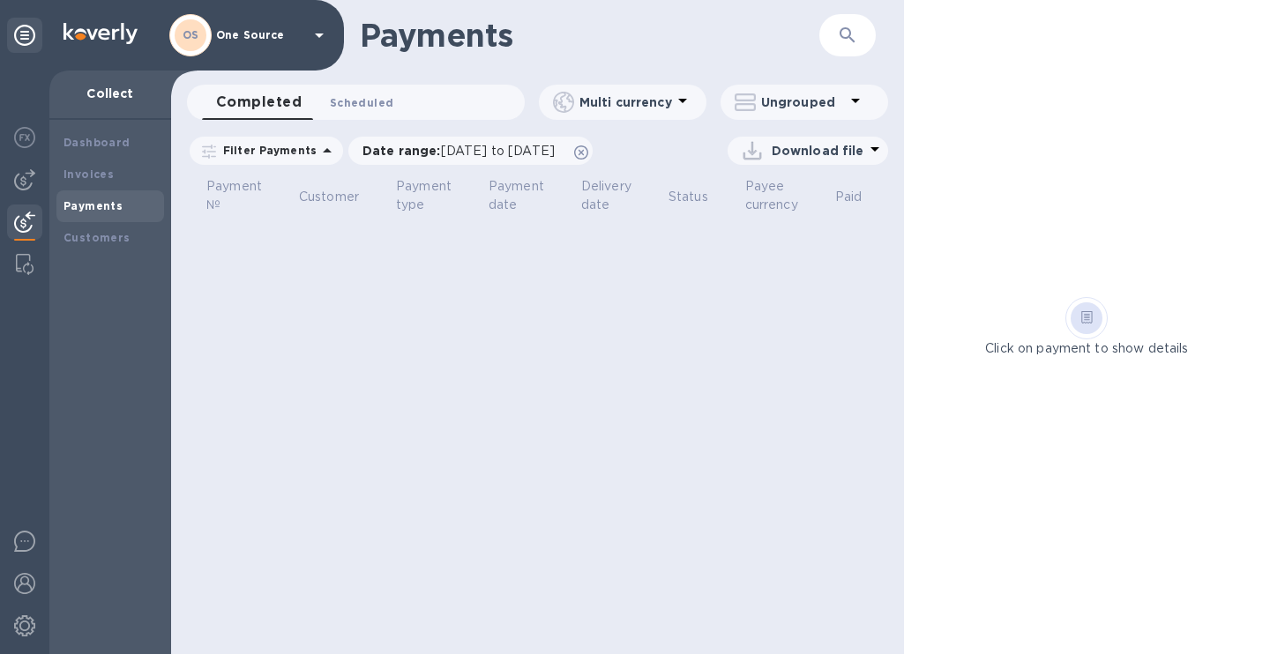
drag, startPoint x: 332, startPoint y: 102, endPoint x: 323, endPoint y: 96, distance: 11.5
click at [330, 98] on span "Scheduled 0" at bounding box center [361, 102] width 63 height 19
click at [323, 96] on span "Scheduled 0" at bounding box center [350, 102] width 79 height 25
click at [397, 79] on div "Payments ​ Completed 0 Scheduled 0 Multi currency Ungrouped Filter Payments Dat…" at bounding box center [537, 327] width 733 height 654
click at [94, 175] on b "Invoices" at bounding box center [88, 174] width 50 height 13
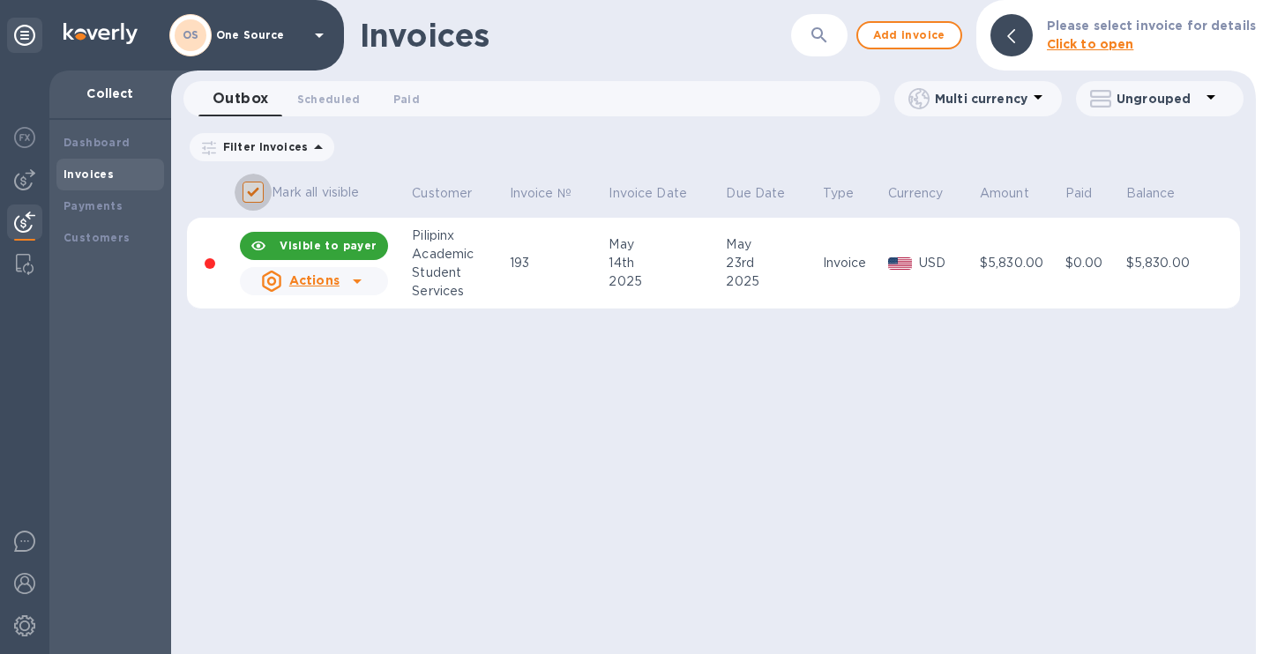
click at [257, 195] on input "Mark all visible" at bounding box center [253, 192] width 37 height 37
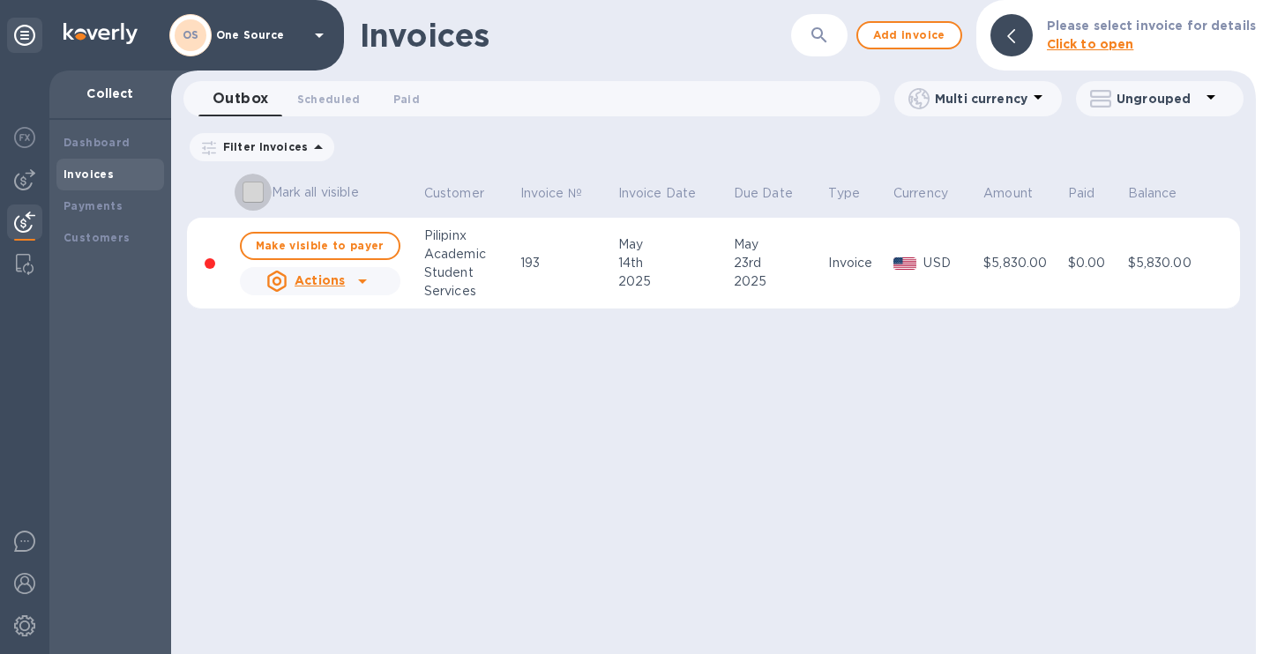
click at [257, 196] on input "Mark all visible" at bounding box center [253, 192] width 37 height 37
checkbox input "true"
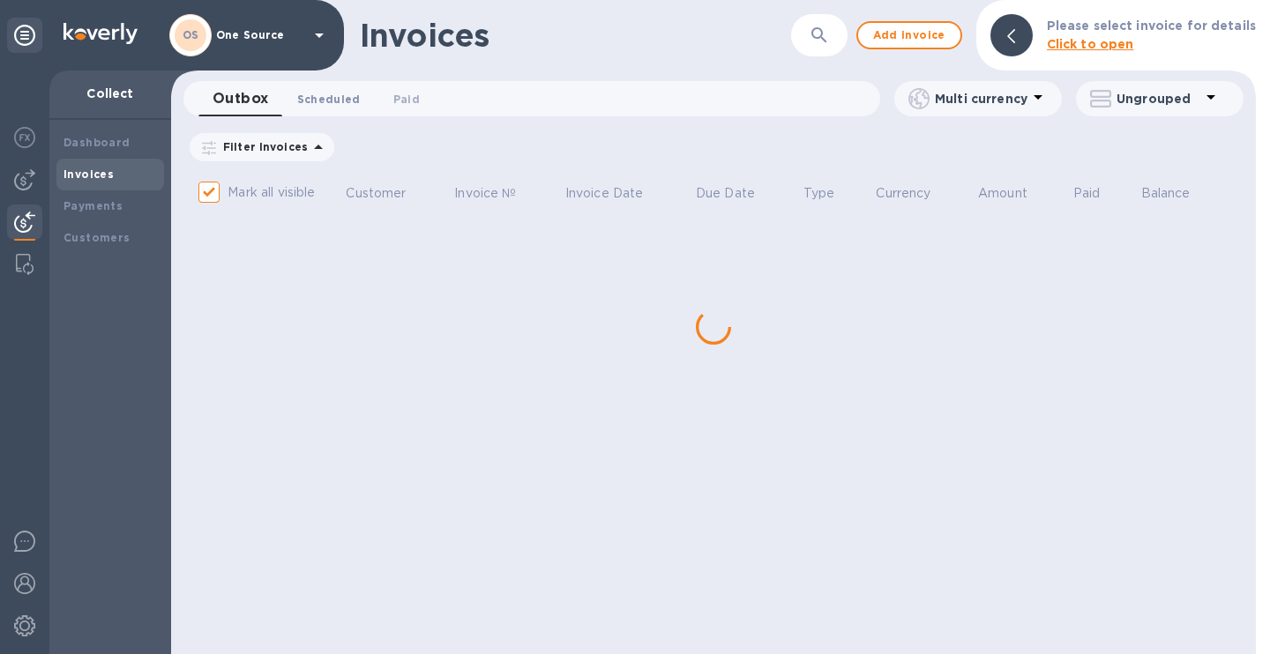
click at [339, 100] on span "Scheduled 0" at bounding box center [328, 99] width 63 height 19
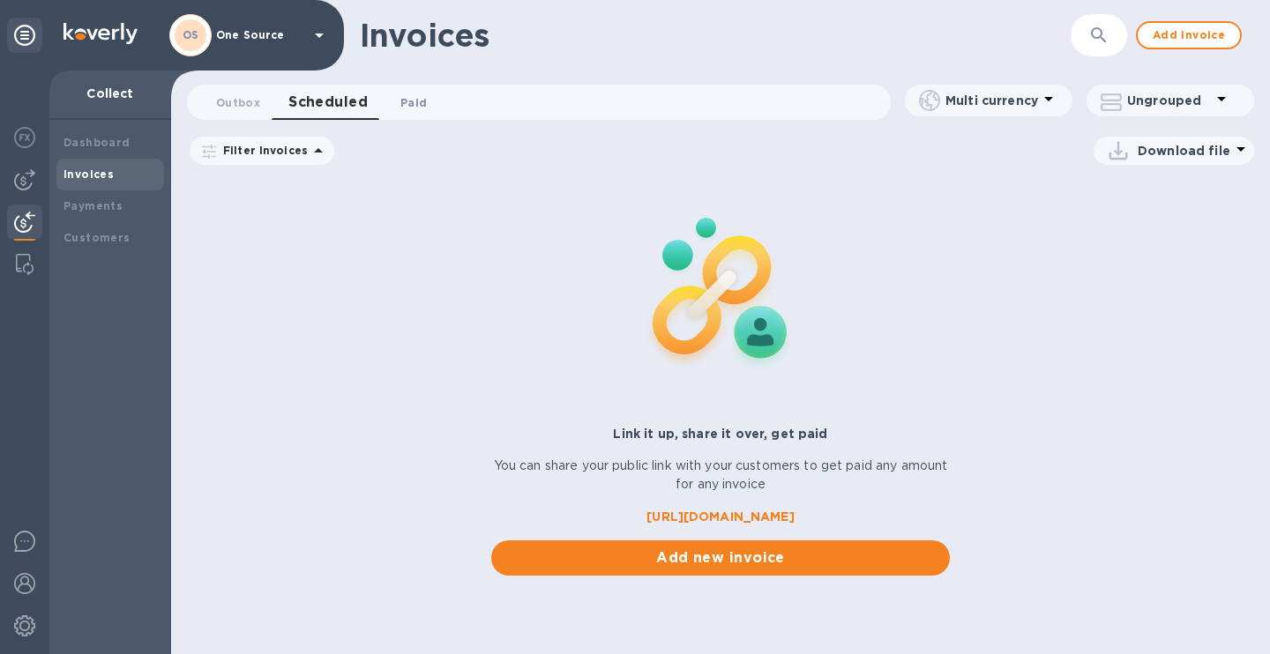
click at [413, 105] on span "Paid 0" at bounding box center [413, 102] width 26 height 19
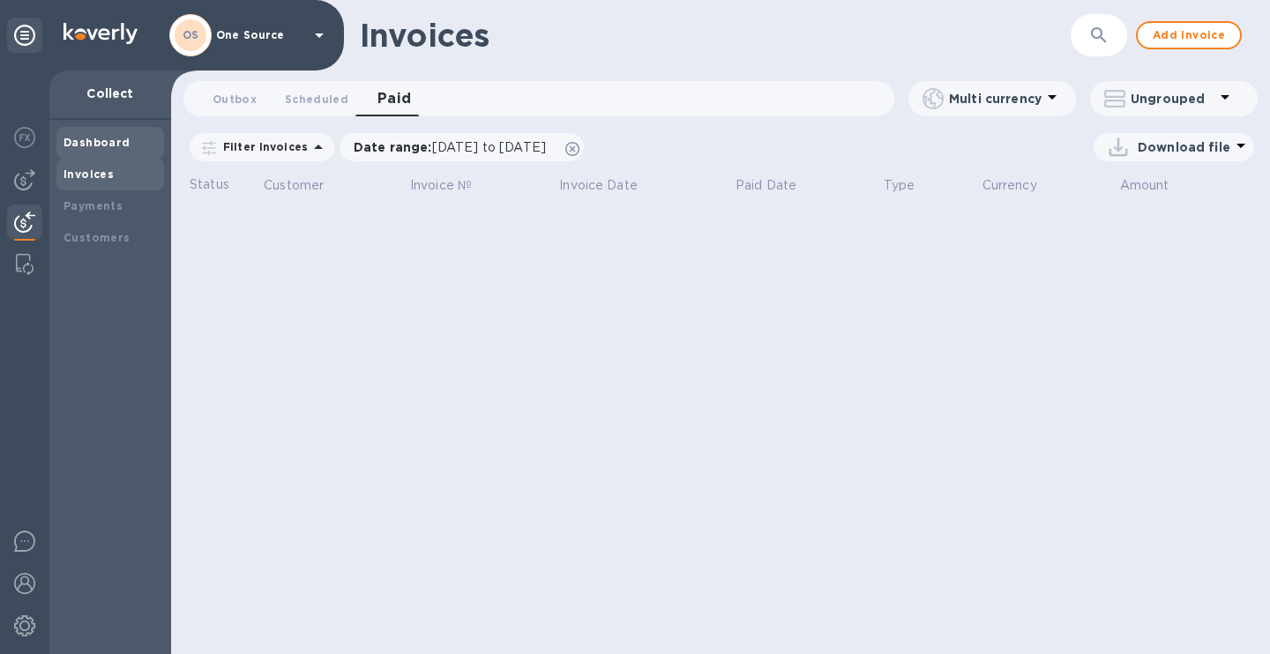
click at [90, 151] on div "Dashboard" at bounding box center [110, 143] width 108 height 32
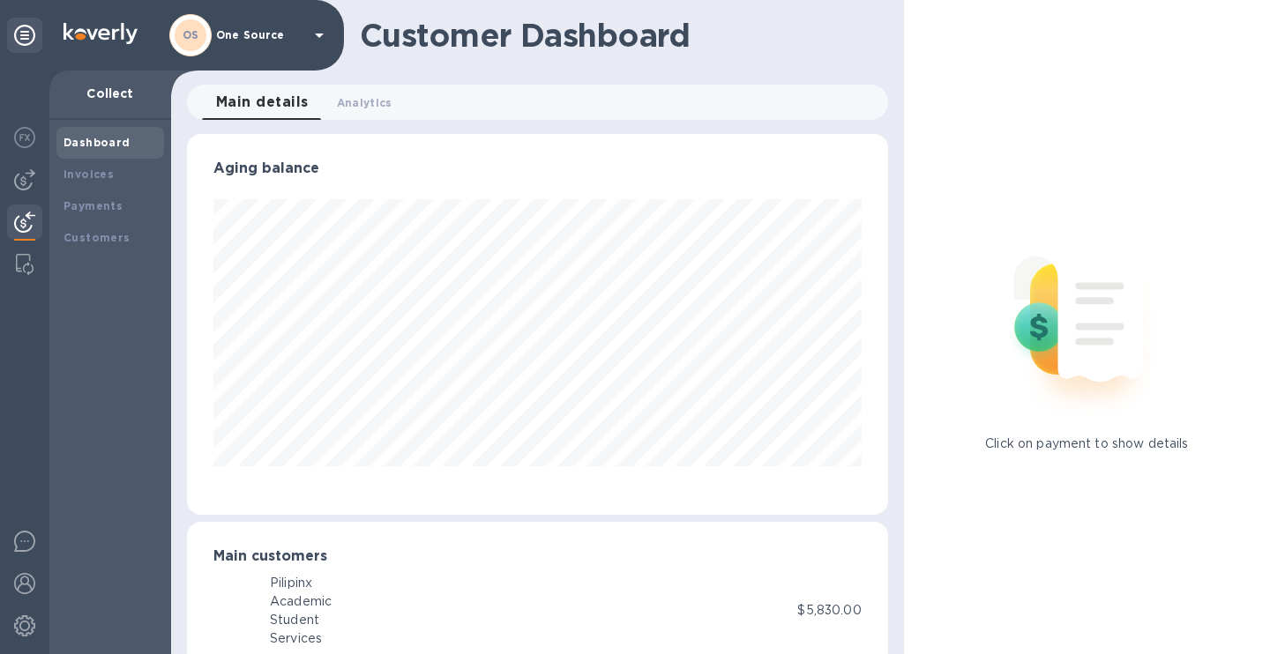
scroll to position [381, 694]
click at [1257, 399] on div at bounding box center [1087, 318] width 366 height 233
click at [1163, 424] on img at bounding box center [1086, 318] width 233 height 233
click at [29, 177] on img at bounding box center [24, 179] width 21 height 21
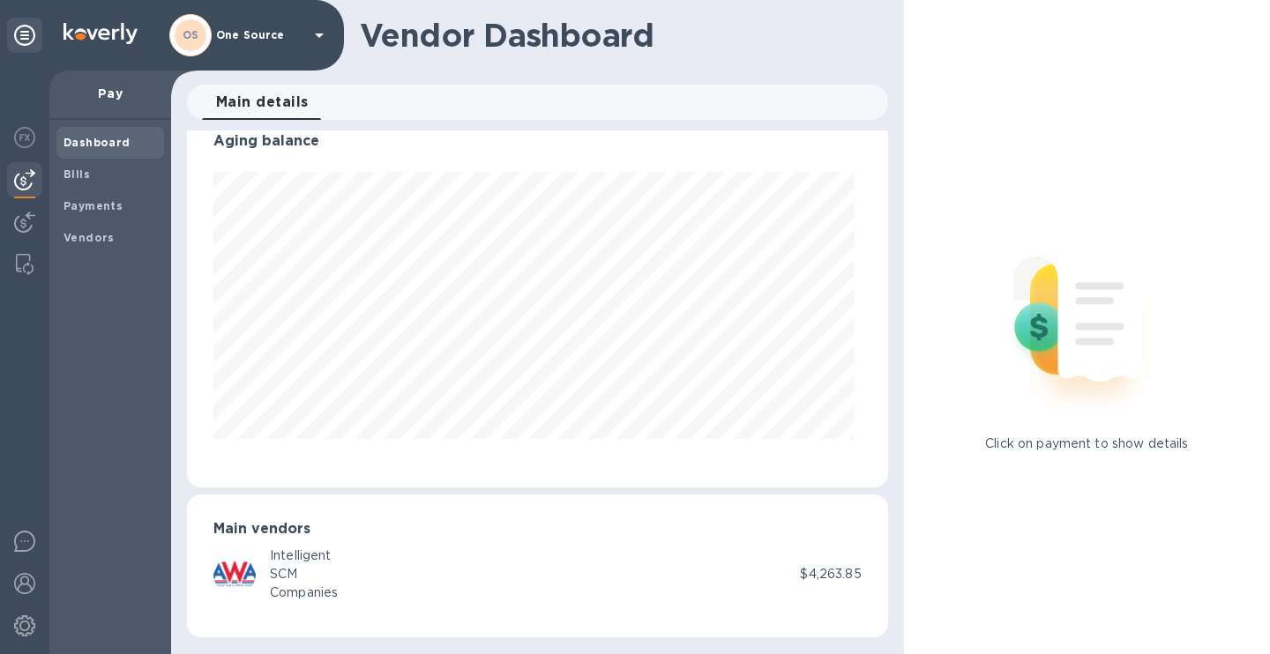
scroll to position [20, 0]
click at [1091, 401] on img at bounding box center [1086, 318] width 233 height 233
click at [1091, 404] on img at bounding box center [1086, 318] width 233 height 233
click at [821, 588] on p "$4,263.85" at bounding box center [830, 581] width 61 height 19
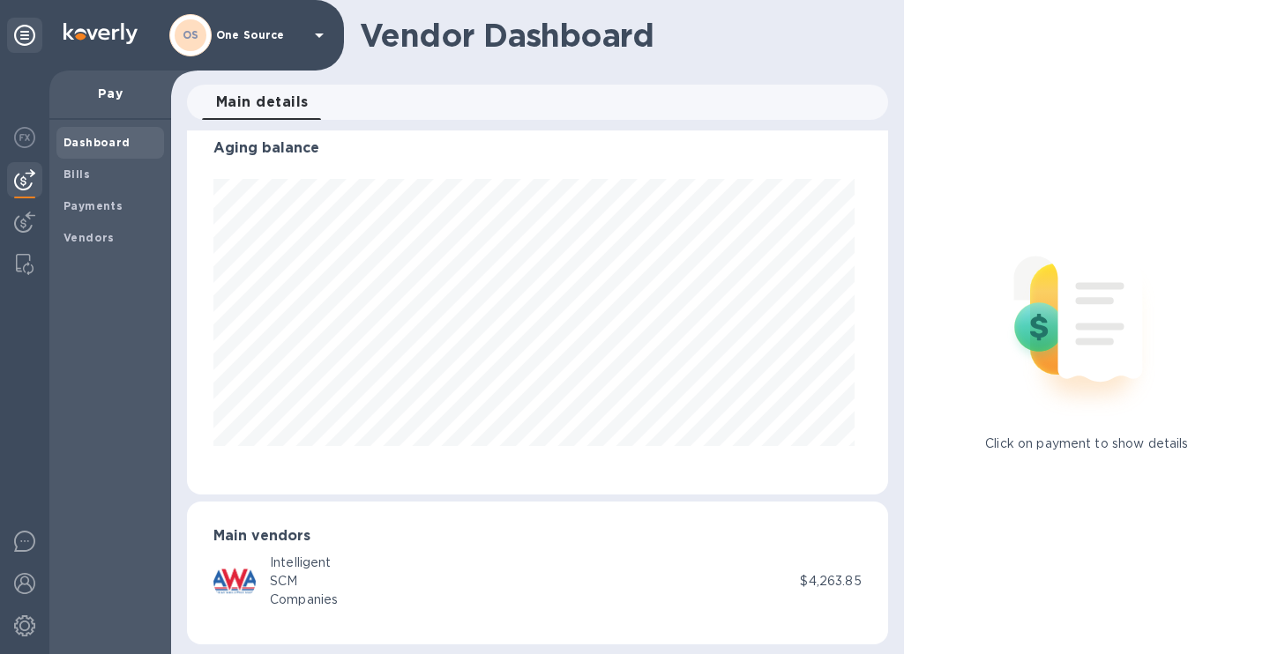
click at [250, 627] on div "Main vendors Intelligent SCM Companies $4,263.85" at bounding box center [537, 573] width 701 height 143
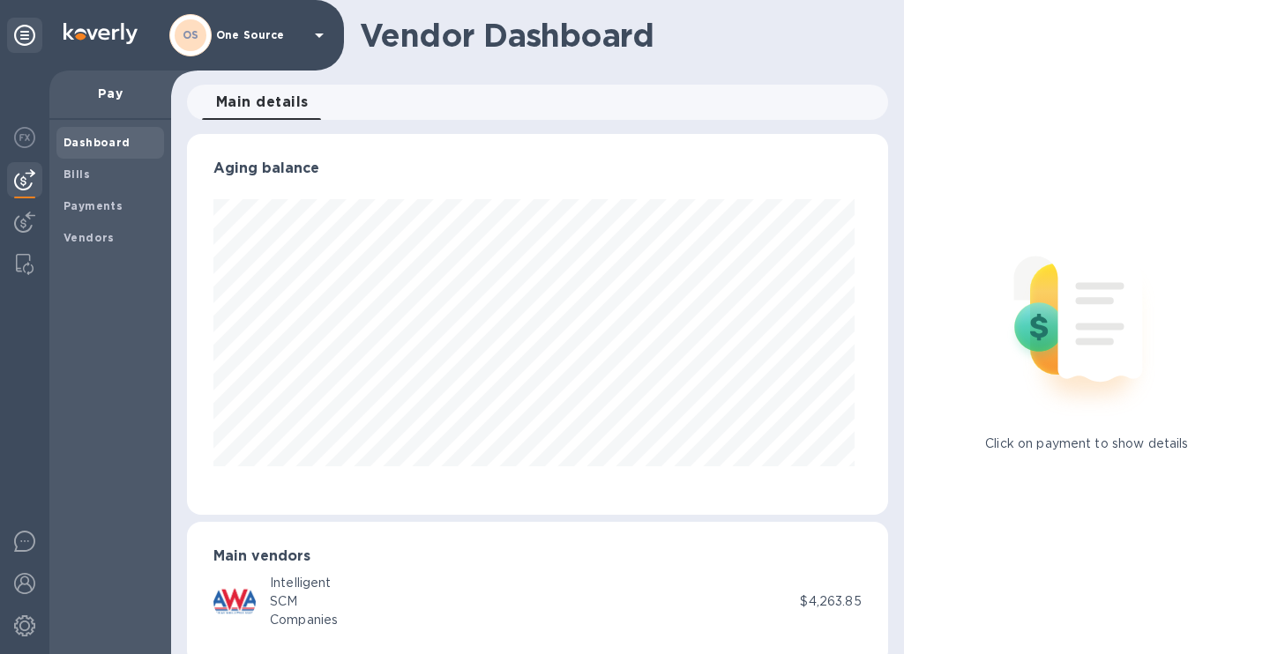
scroll to position [27, 0]
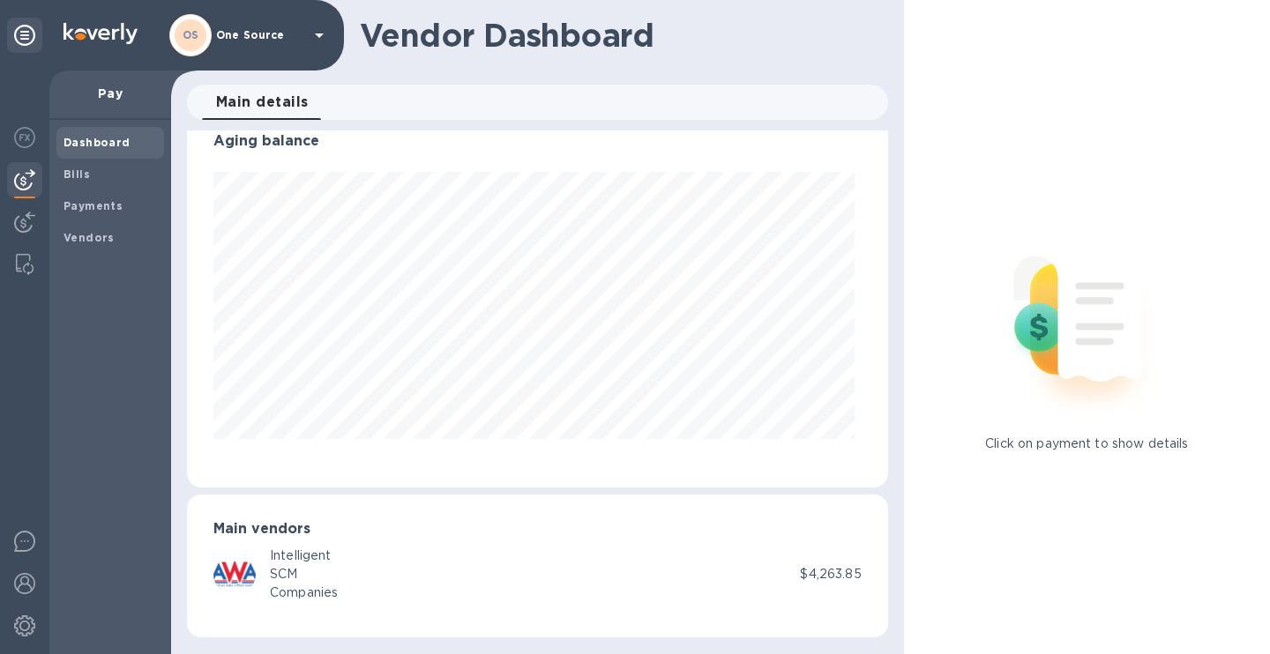
click at [1063, 358] on img at bounding box center [1086, 318] width 233 height 233
click at [85, 142] on b "Dashboard" at bounding box center [96, 142] width 67 height 13
click at [21, 549] on img at bounding box center [24, 541] width 21 height 21
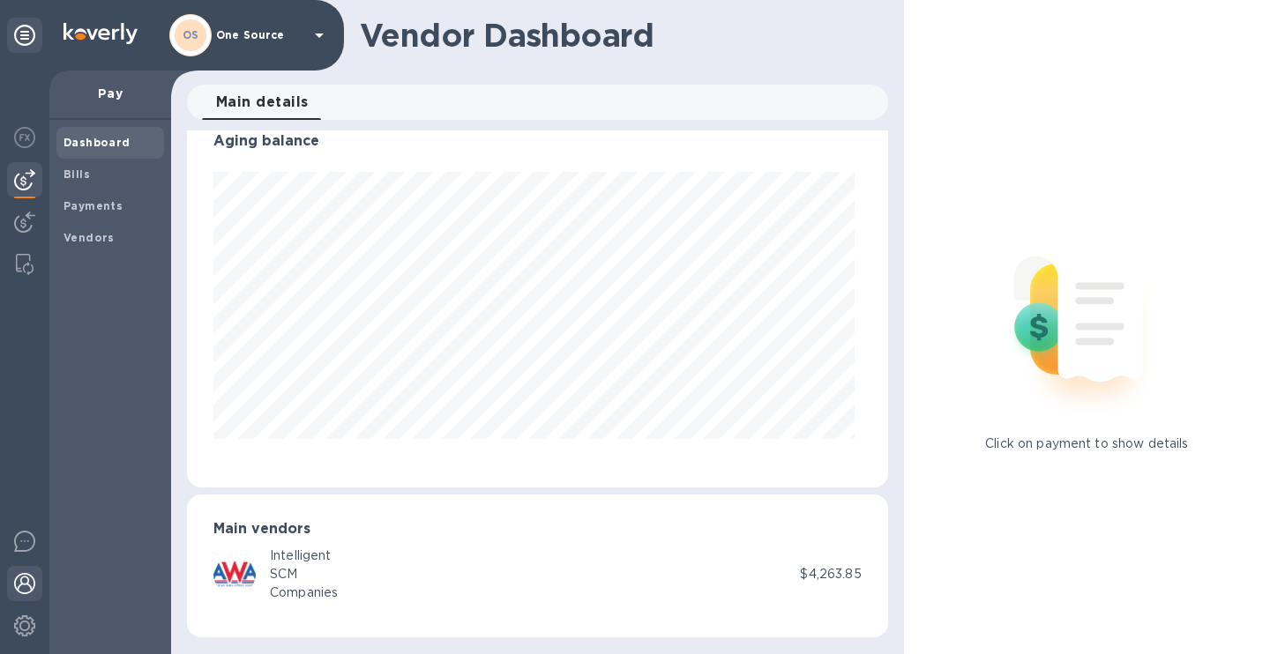
click at [25, 591] on img at bounding box center [24, 583] width 21 height 21
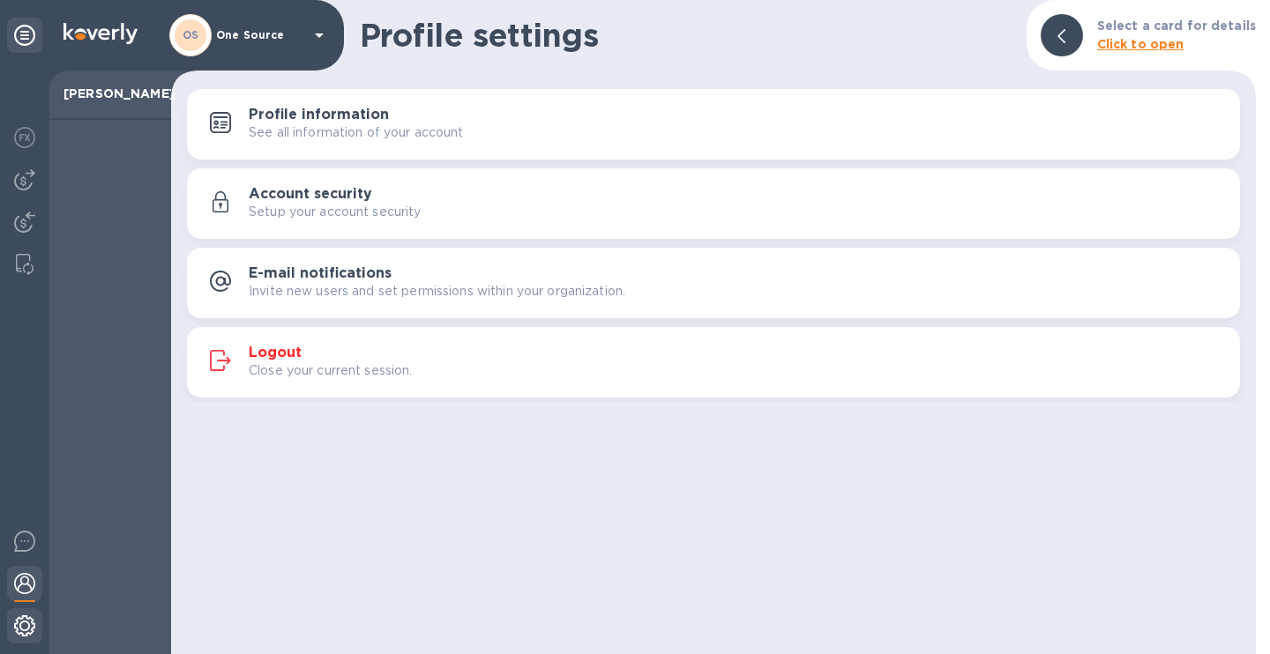
click at [26, 623] on img at bounding box center [24, 625] width 21 height 21
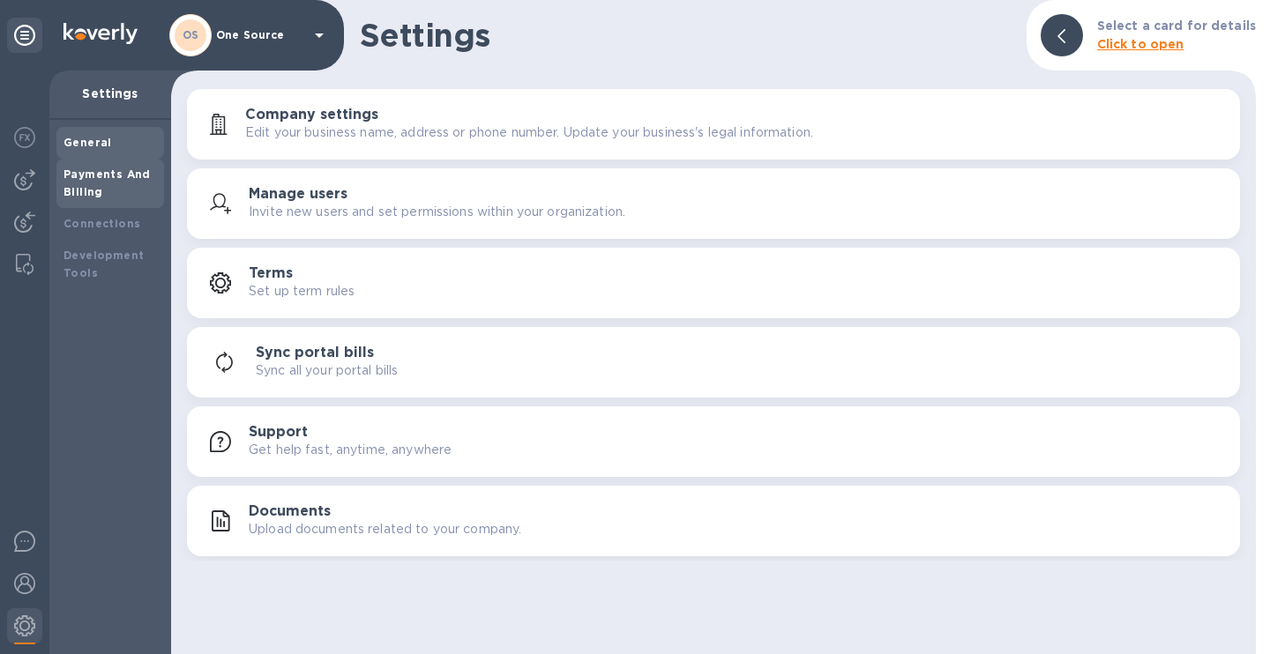
click at [92, 186] on b "Payments And Billing" at bounding box center [106, 183] width 87 height 31
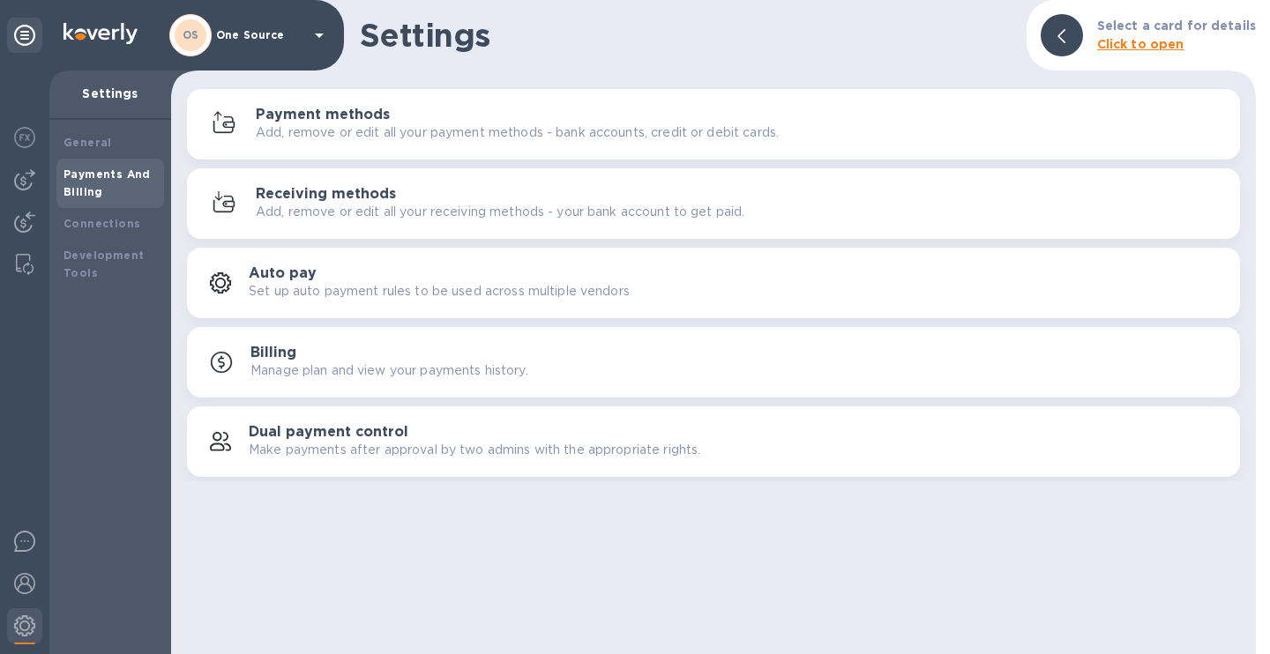
click at [333, 117] on h3 "Payment methods" at bounding box center [323, 115] width 134 height 17
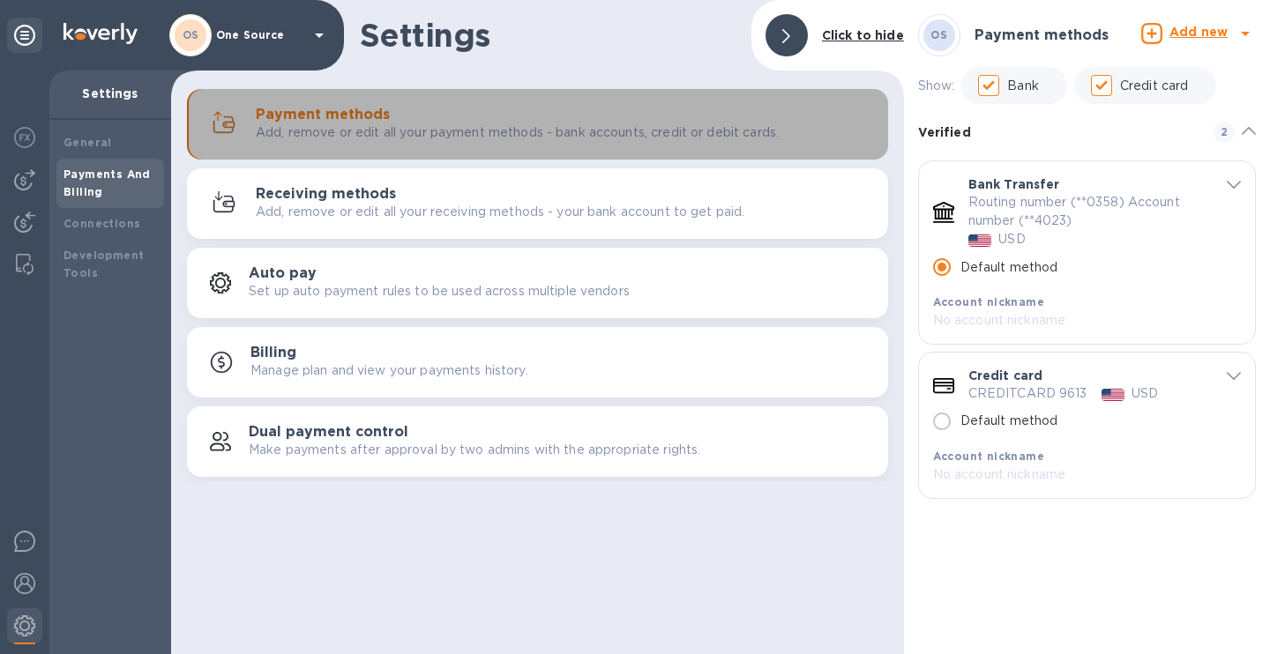
click at [333, 117] on h3 "Payment methods" at bounding box center [323, 115] width 134 height 17
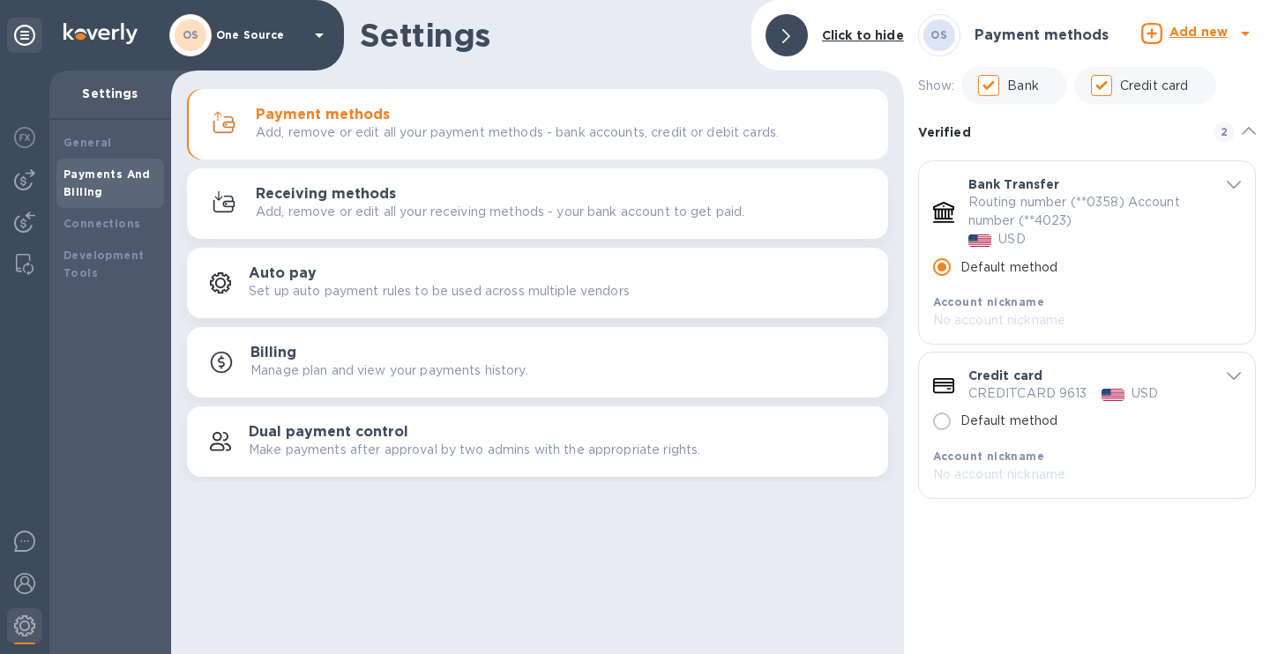
click at [334, 120] on h3 "Payment methods" at bounding box center [323, 115] width 134 height 17
click at [1150, 34] on icon at bounding box center [1151, 33] width 21 height 21
click at [1109, 115] on b "Bank account" at bounding box center [1150, 108] width 90 height 14
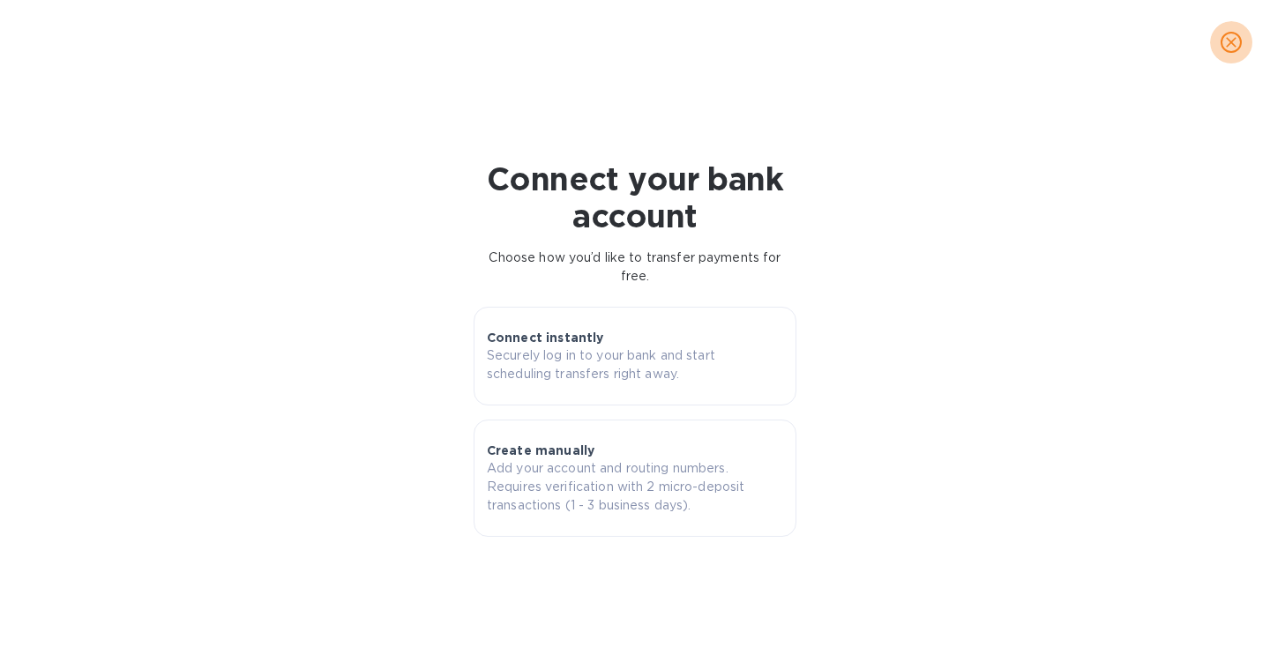
click at [1239, 38] on icon "close" at bounding box center [1231, 43] width 18 height 18
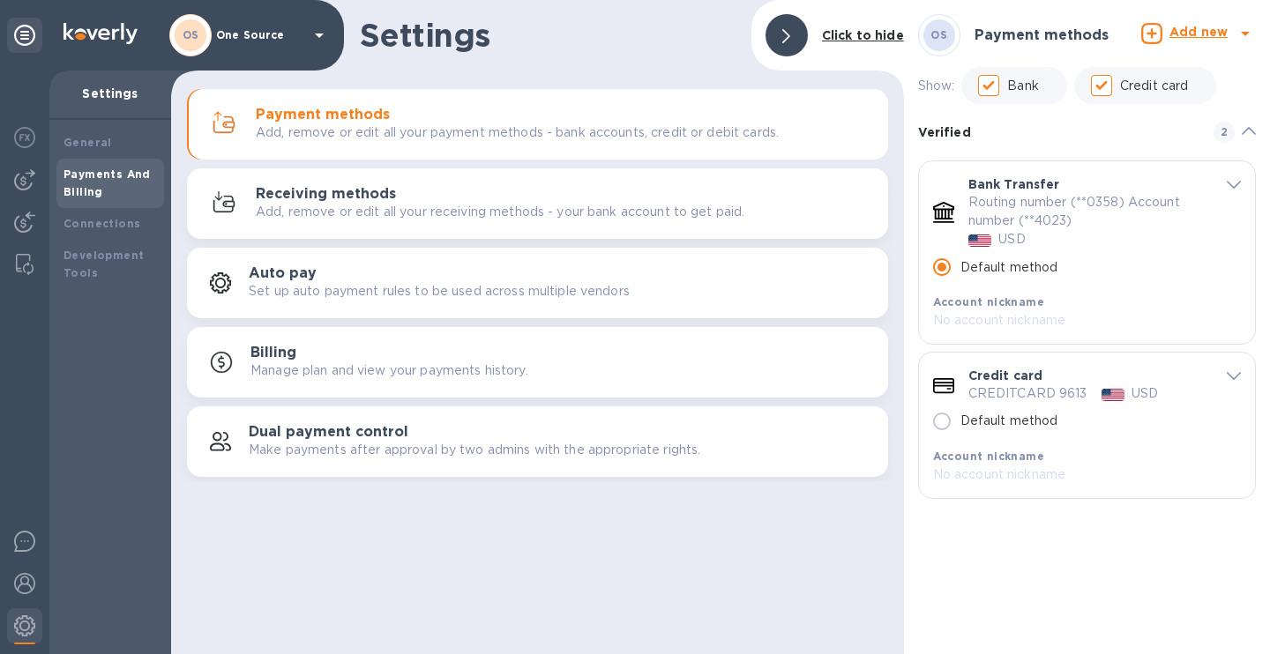
click at [1015, 318] on p "No account nickname" at bounding box center [1074, 320] width 282 height 19
click at [1017, 322] on p "No account nickname" at bounding box center [1074, 320] width 282 height 19
click at [1110, 86] on input "Credit card" at bounding box center [1101, 85] width 37 height 37
click at [1111, 90] on input "Credit card" at bounding box center [1101, 85] width 37 height 37
checkbox input "true"
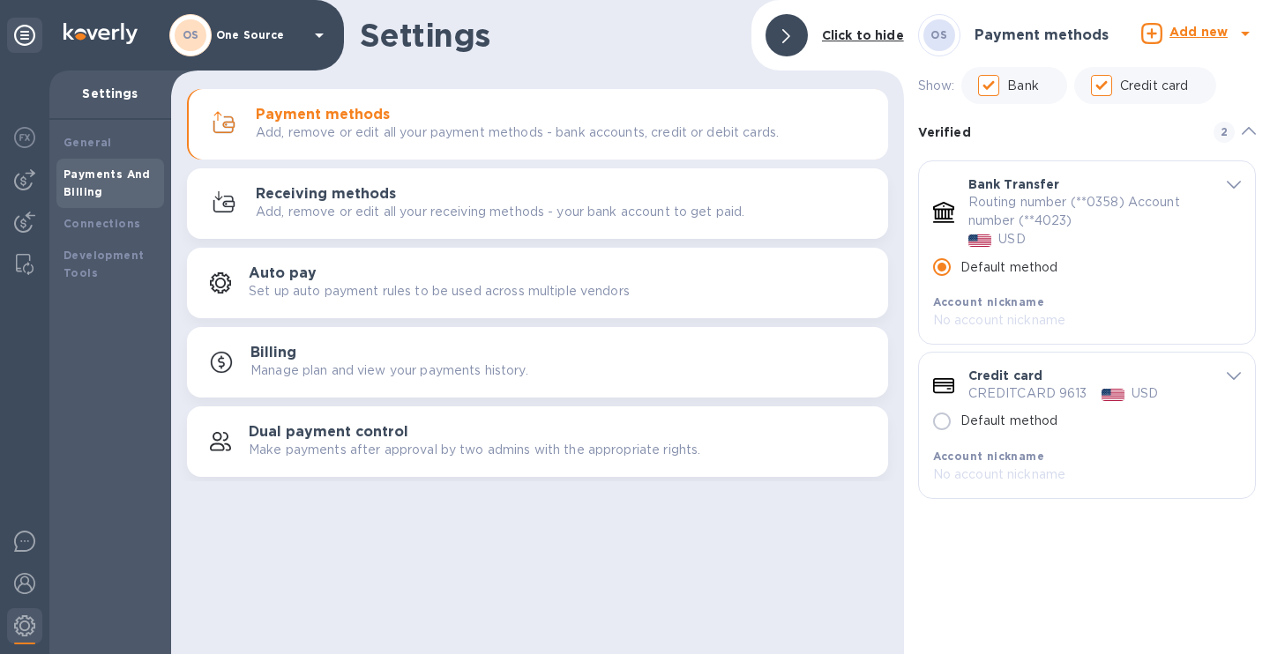
click at [1179, 33] on b "Add new" at bounding box center [1198, 32] width 58 height 14
click at [1144, 109] on b "Bank account" at bounding box center [1150, 108] width 90 height 14
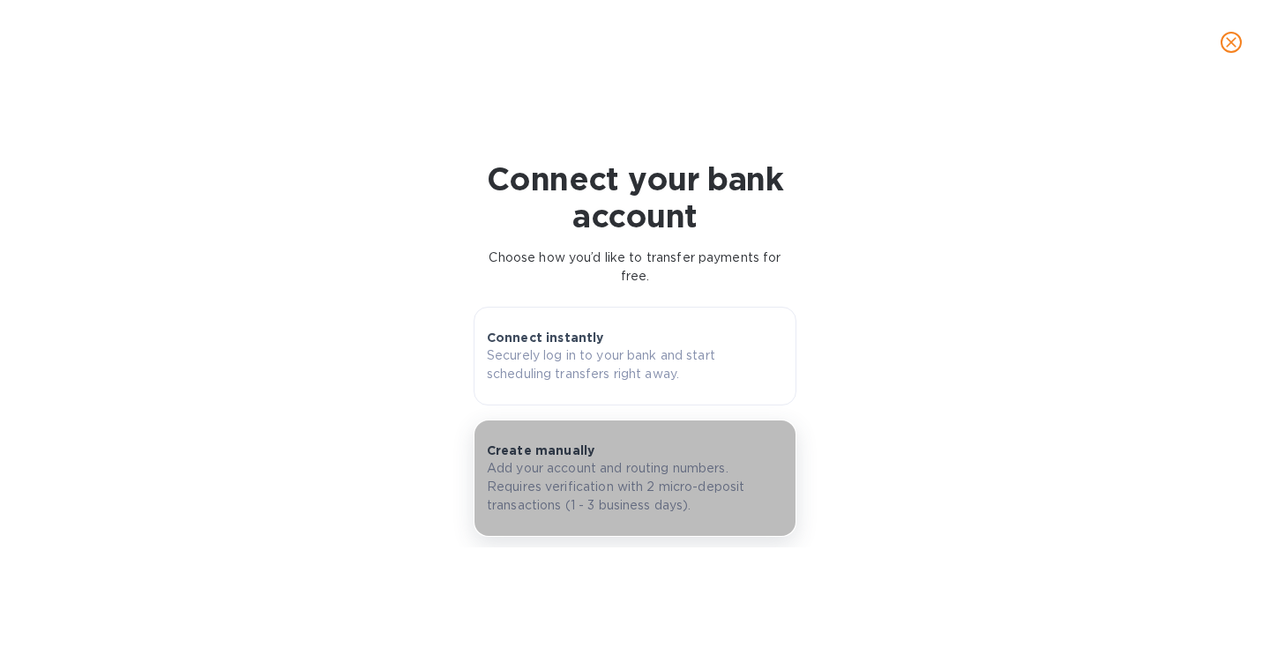
click at [563, 481] on p "Add your account and routing numbers. Requires verification with 2 micro-deposi…" at bounding box center [635, 487] width 296 height 56
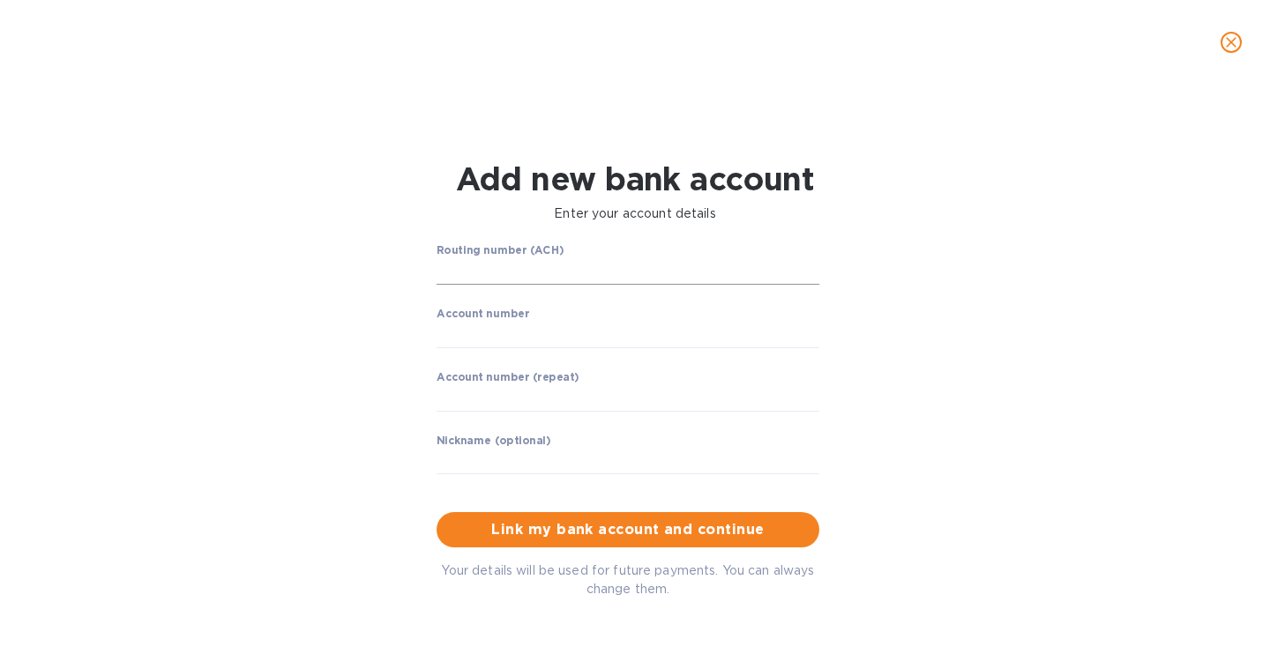
click at [544, 275] on input "string" at bounding box center [627, 271] width 383 height 26
click at [542, 278] on input "string" at bounding box center [627, 271] width 383 height 26
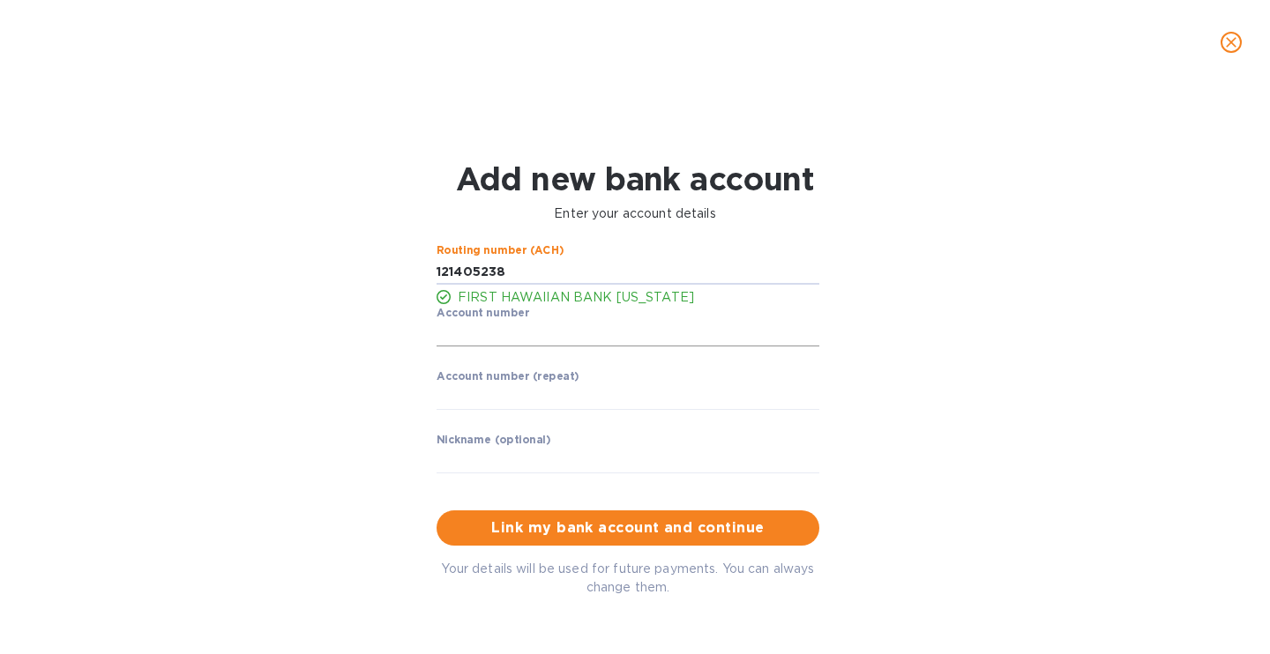
type input "121405238"
click at [572, 330] on input "string" at bounding box center [627, 334] width 383 height 26
type input "0002993451"
click at [514, 396] on input "string" at bounding box center [627, 397] width 383 height 26
type input "0002993451"
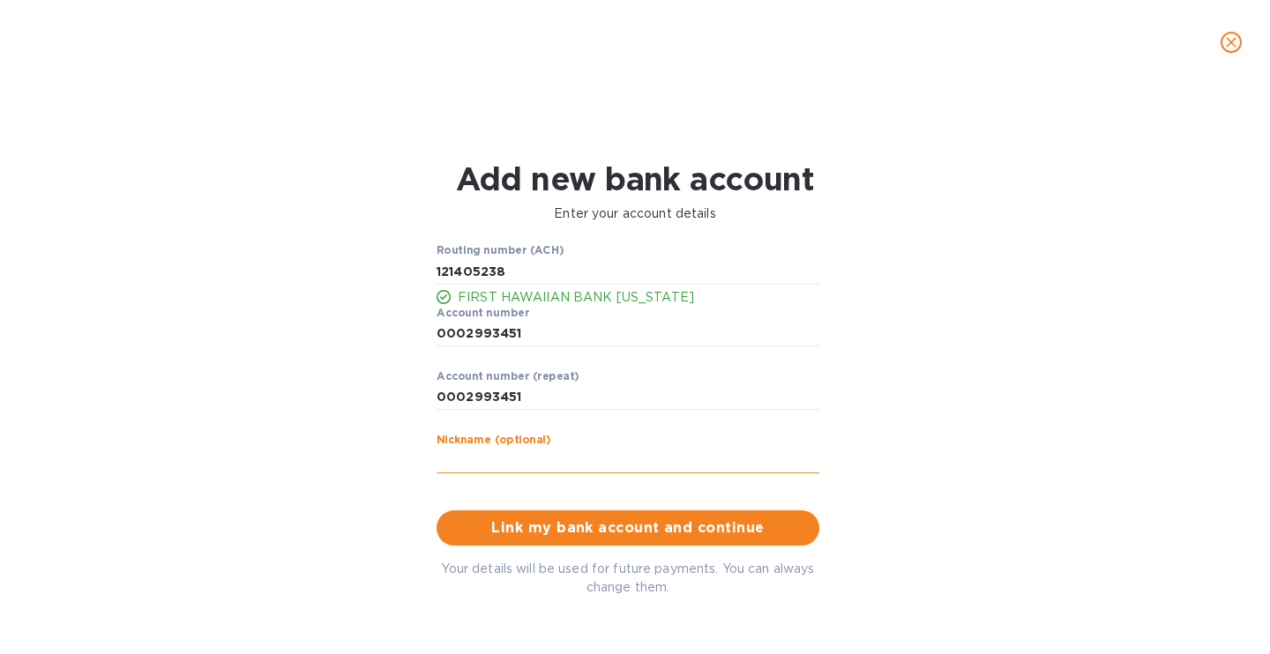
click at [477, 465] on input "text" at bounding box center [627, 461] width 383 height 26
type input "FHB [PERSON_NAME] Logistics"
click at [579, 525] on span "Link my bank account and continue" at bounding box center [628, 528] width 354 height 21
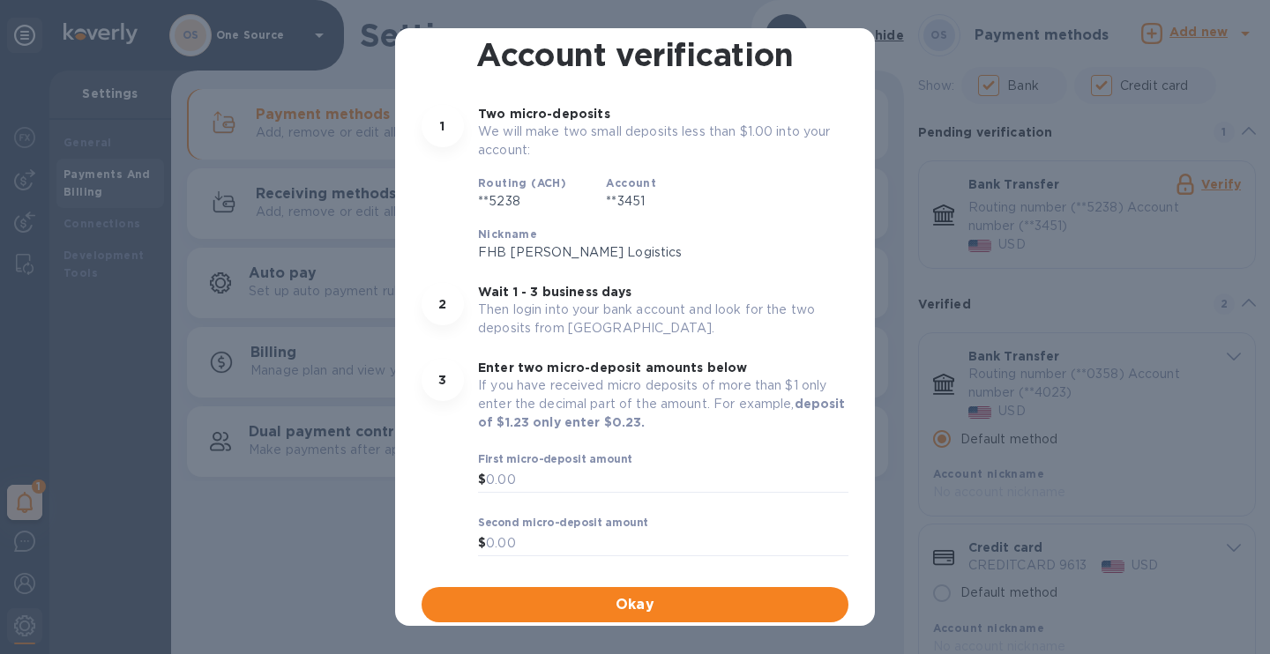
scroll to position [103, 0]
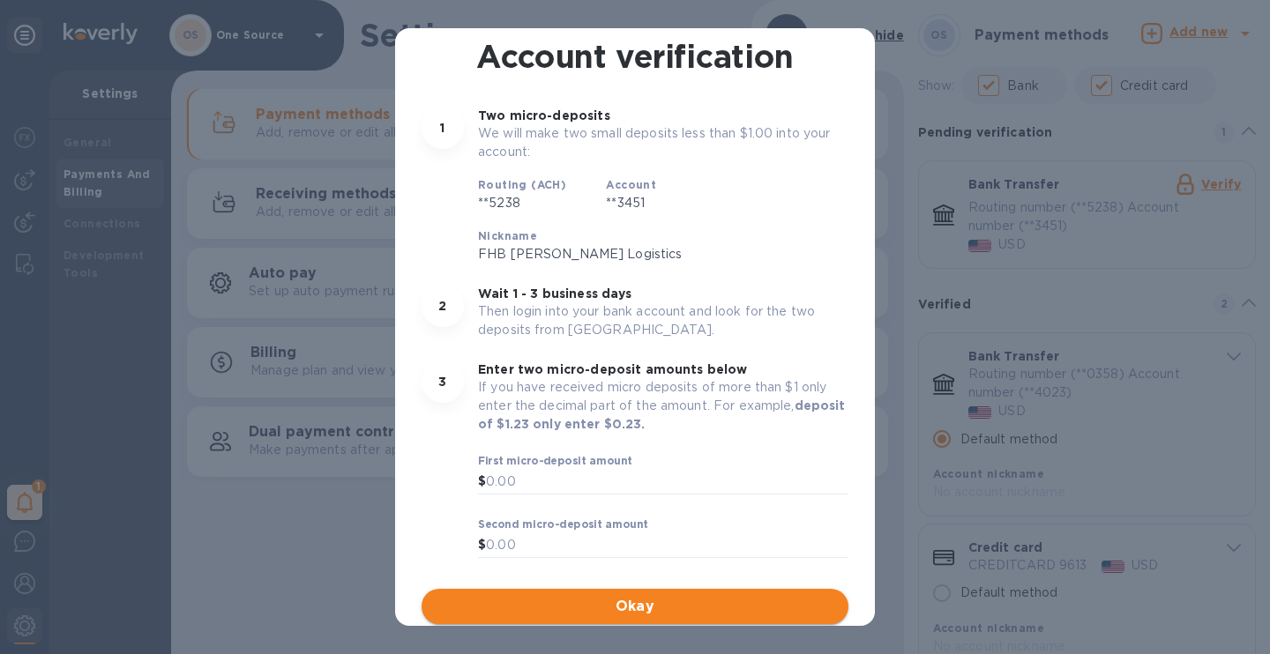
click at [586, 616] on span "Okay" at bounding box center [635, 606] width 399 height 21
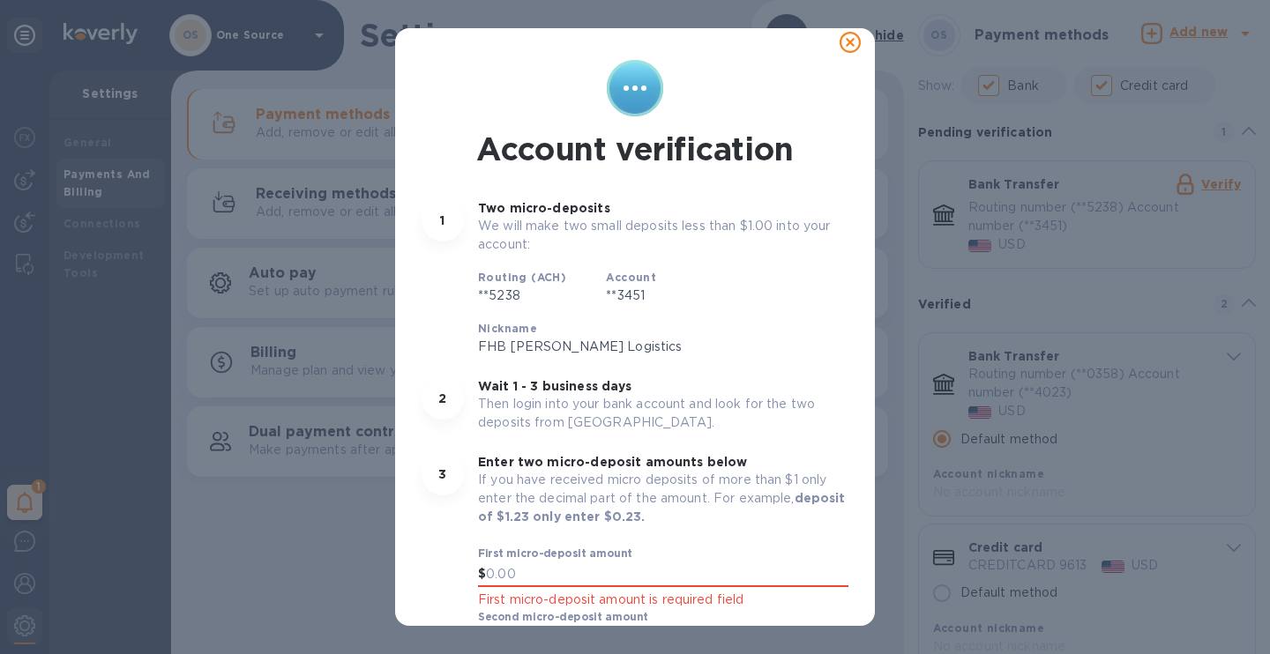
scroll to position [0, 0]
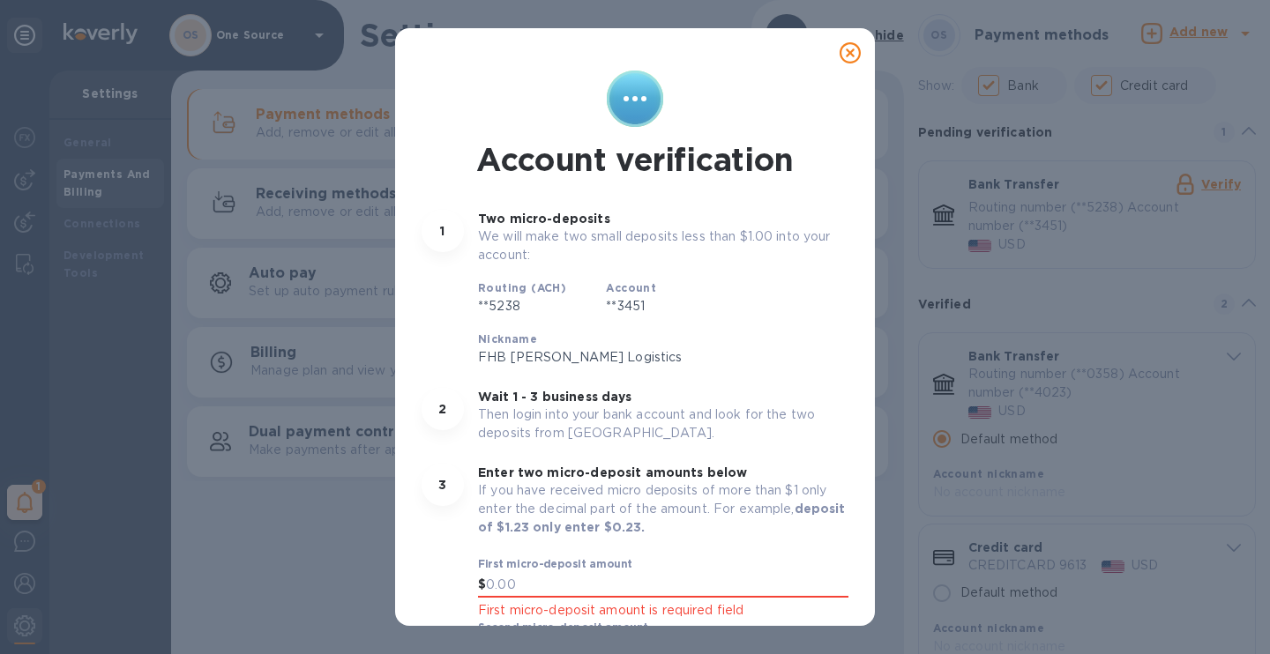
click at [257, 529] on div "Account verification 1 Two micro-deposits We will make two small deposits less …" at bounding box center [635, 327] width 1270 height 654
click at [1210, 62] on div "Account verification 1 Two micro-deposits We will make two small deposits less …" at bounding box center [635, 327] width 1270 height 654
click at [302, 623] on div "Account verification 1 Two micro-deposits We will make two small deposits less …" at bounding box center [635, 327] width 1270 height 654
click at [842, 58] on icon at bounding box center [849, 52] width 21 height 21
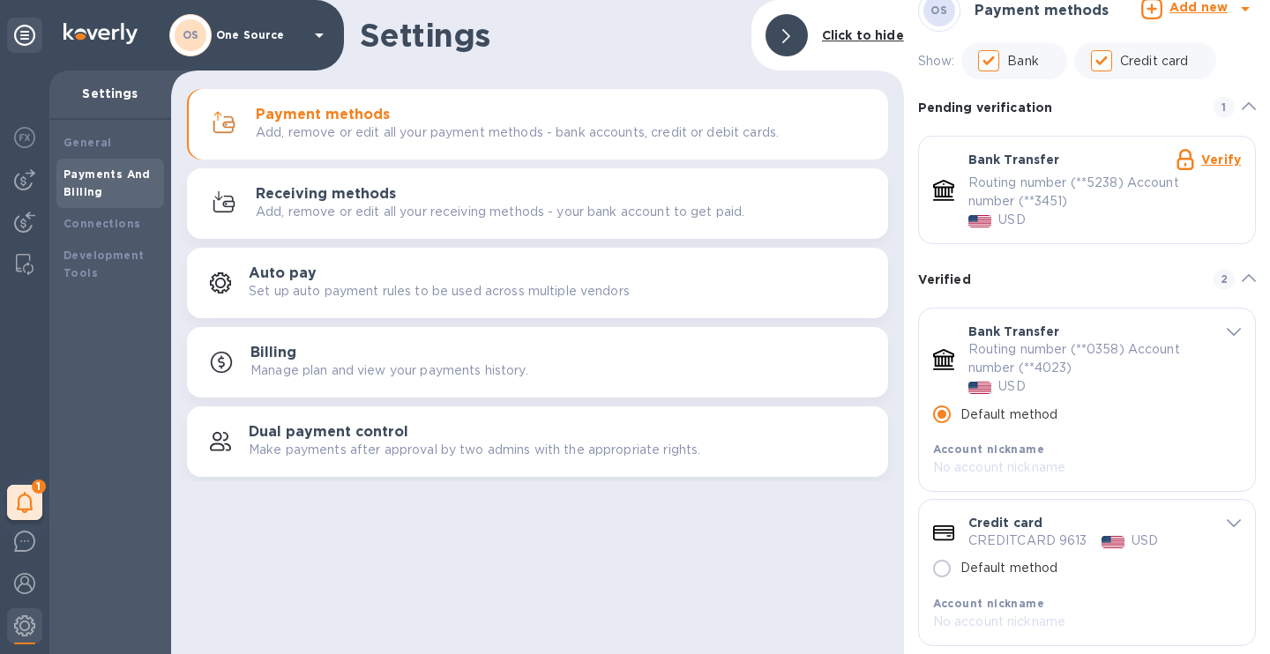
scroll to position [19, 0]
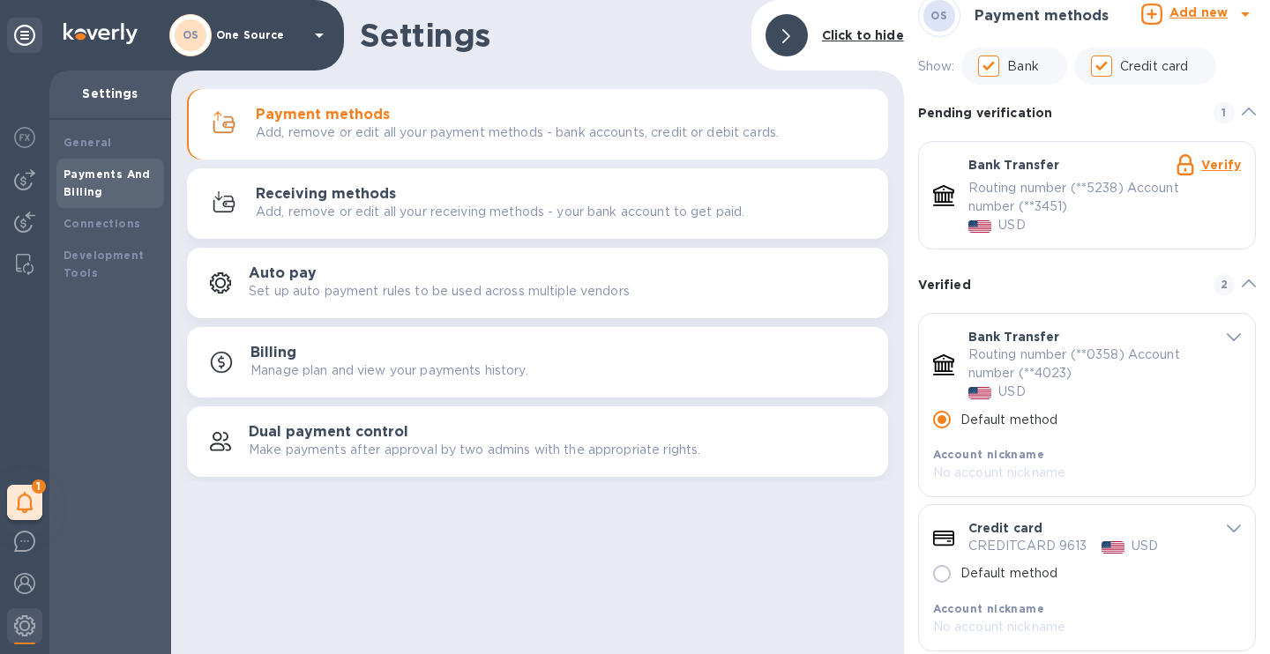
click at [1225, 168] on link "Verify" at bounding box center [1221, 165] width 40 height 14
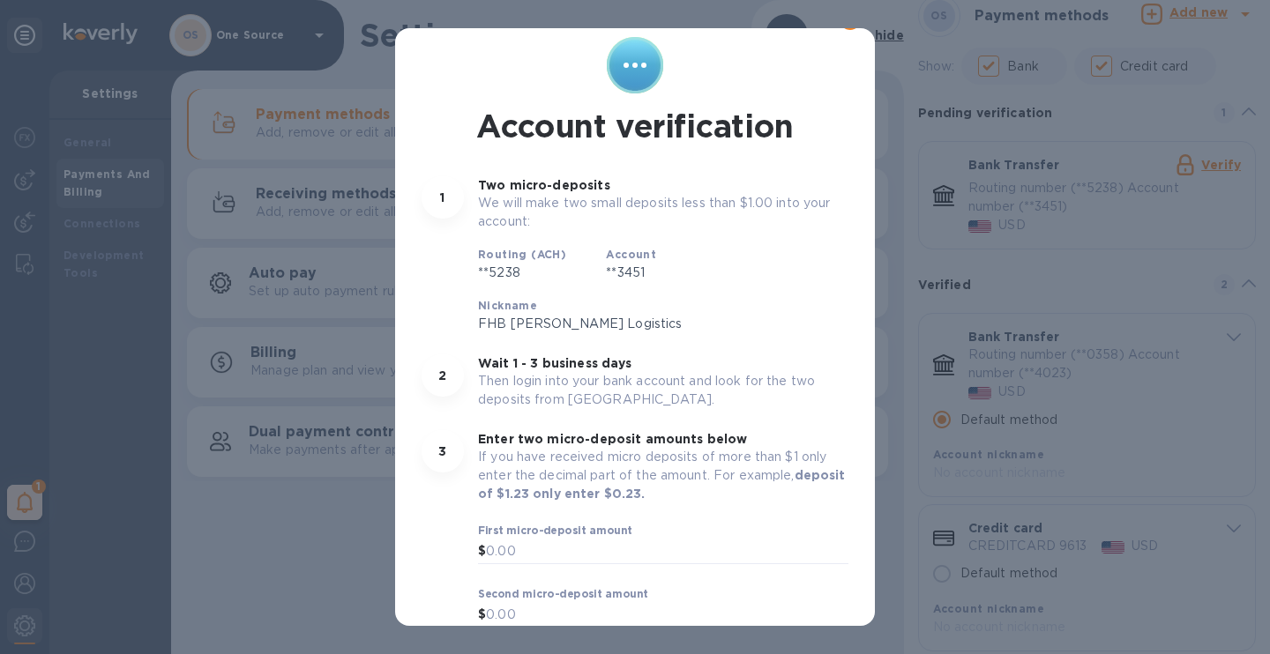
scroll to position [0, 0]
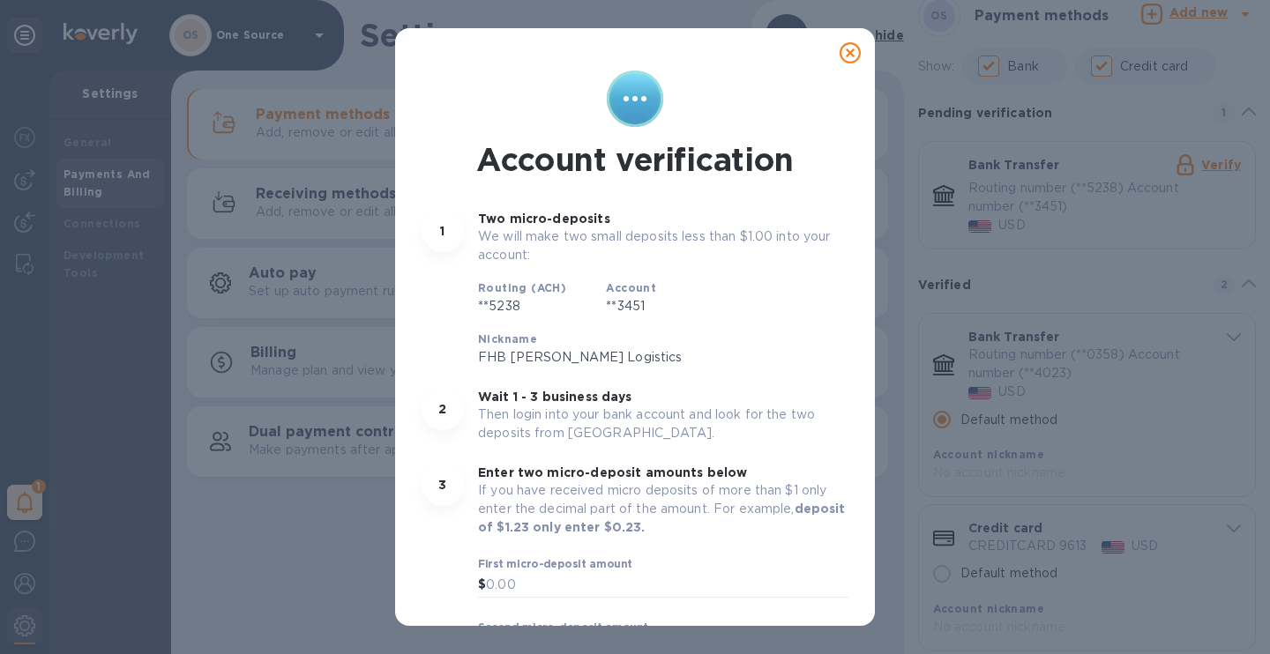
click at [845, 49] on icon at bounding box center [849, 52] width 21 height 21
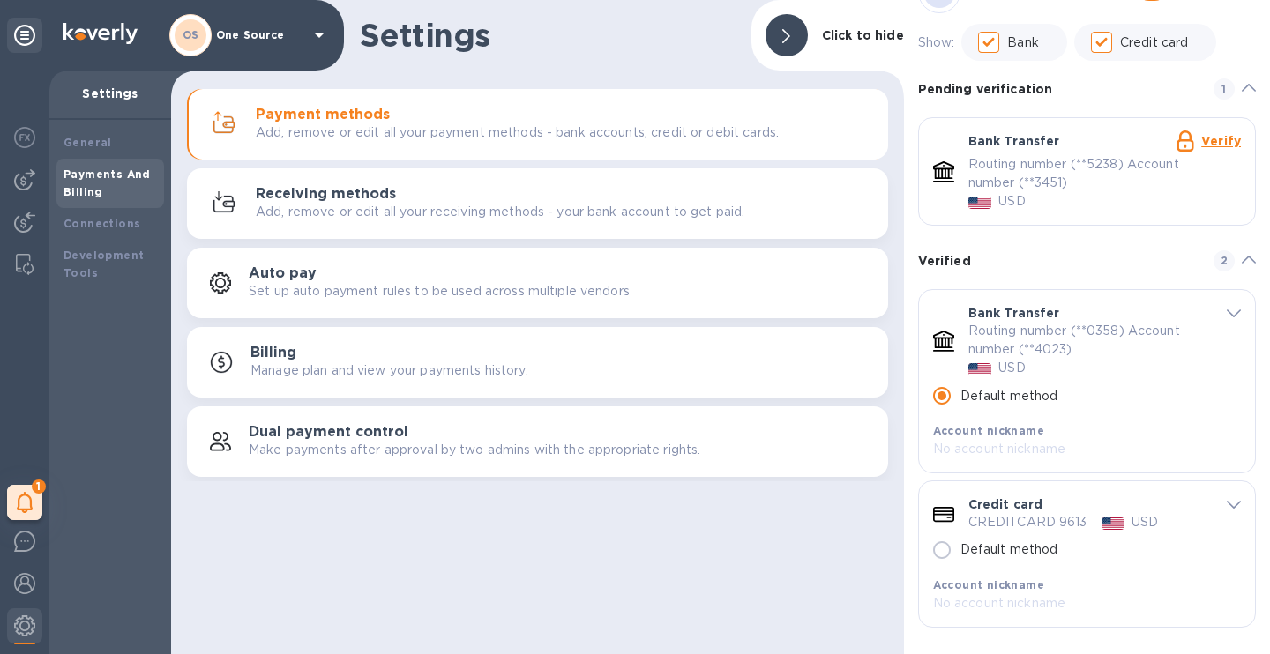
scroll to position [52, 0]
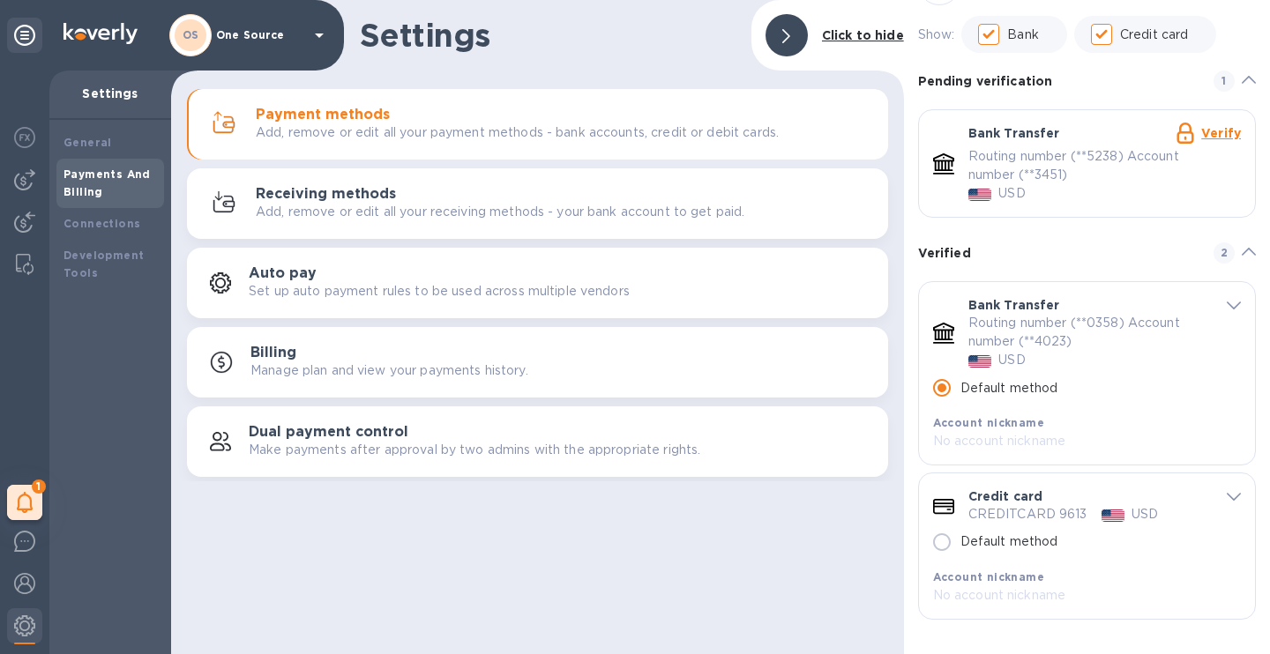
click at [436, 373] on p "Manage plan and view your payments history." at bounding box center [389, 371] width 278 height 19
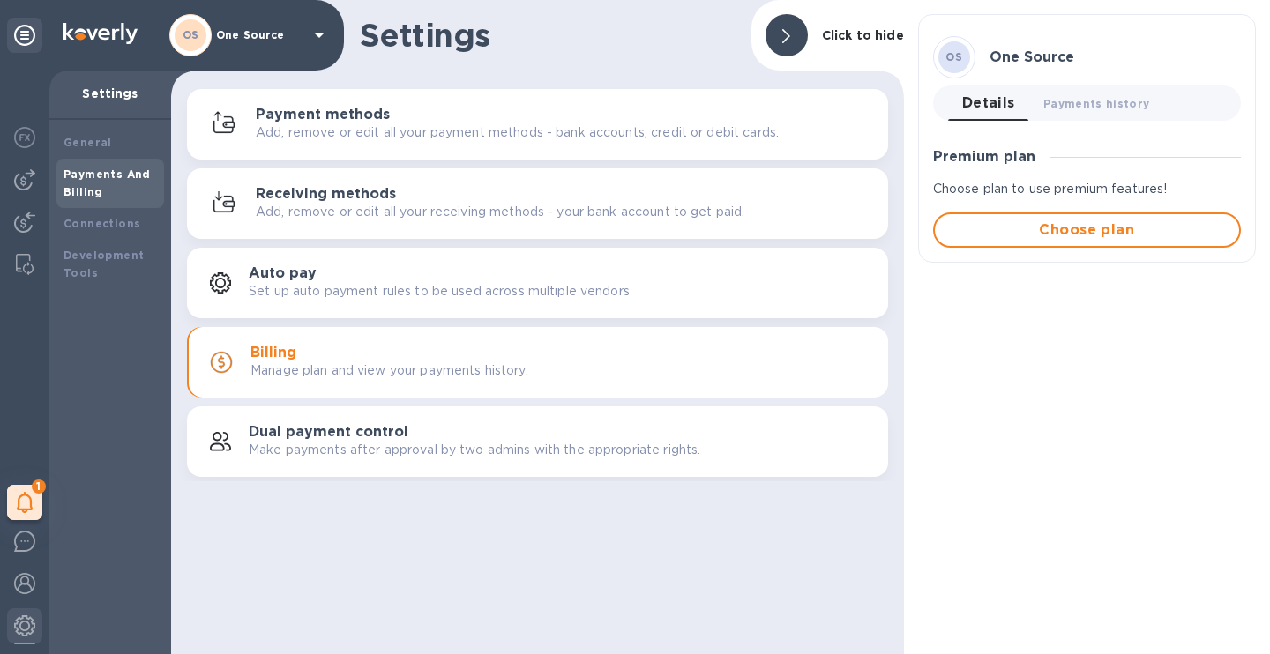
click at [436, 373] on p "Manage plan and view your payments history." at bounding box center [389, 371] width 278 height 19
click at [1093, 106] on span "Payments history 0" at bounding box center [1096, 103] width 107 height 19
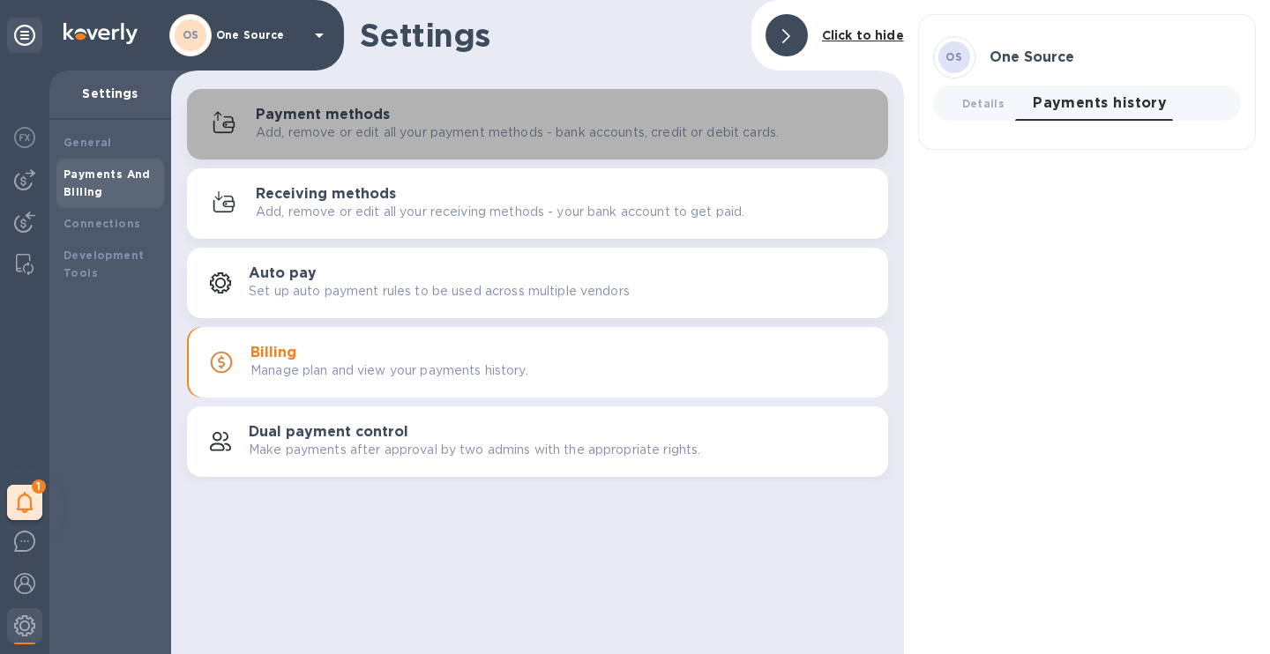
click at [673, 125] on p "Add, remove or edit all your payment methods - bank accounts, credit or debit c…" at bounding box center [517, 132] width 523 height 19
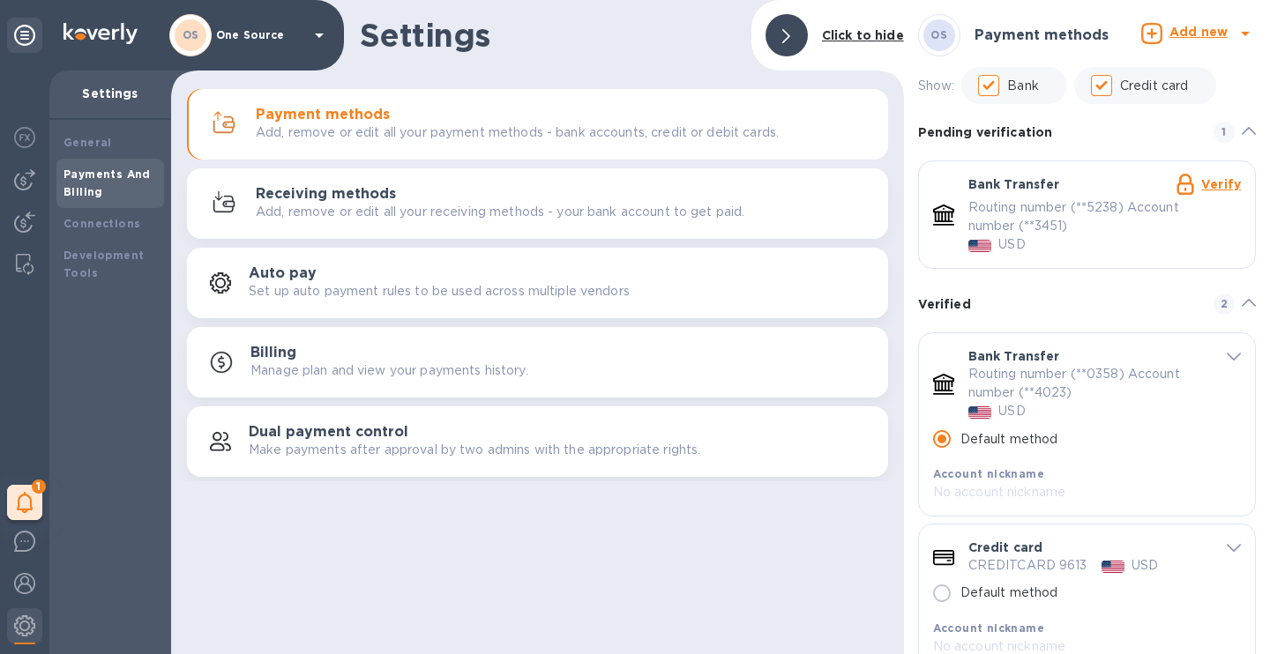
click at [673, 125] on p "Add, remove or edit all your payment methods - bank accounts, credit or debit c…" at bounding box center [517, 132] width 523 height 19
